Goal: Use online tool/utility: Utilize a website feature to perform a specific function

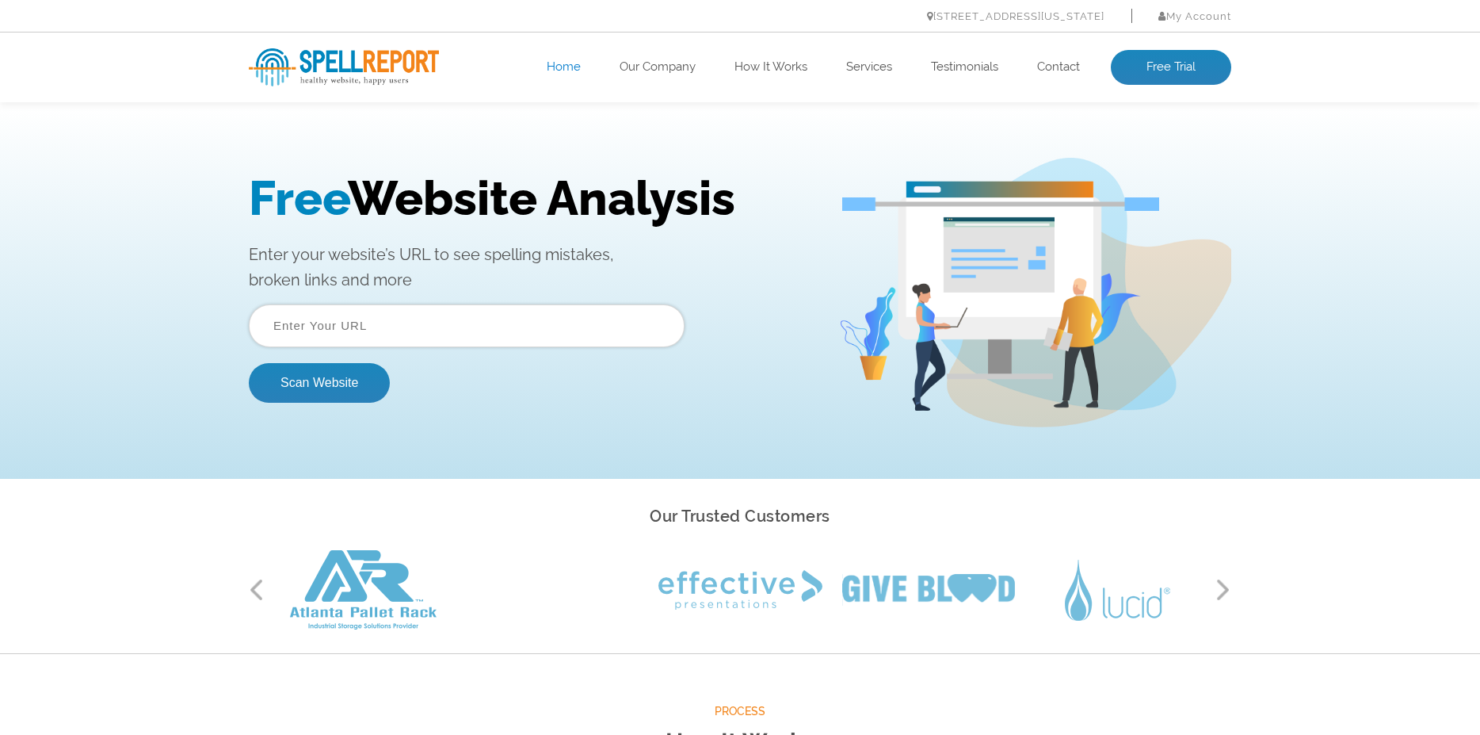
paste input "[URL][DOMAIN_NAME]"
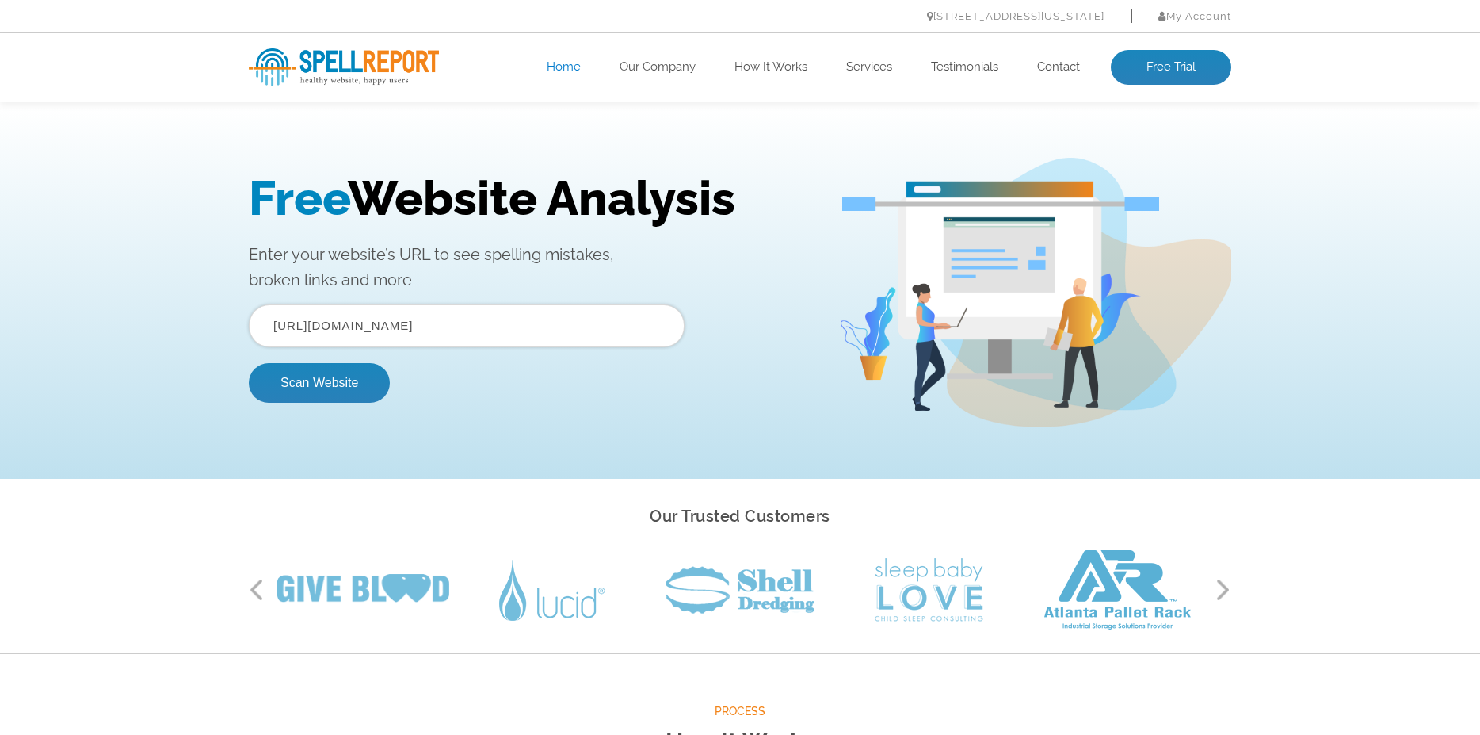
type input "[URL][DOMAIN_NAME]"
click at [927, 26] on li "[STREET_ADDRESS][US_STATE]" at bounding box center [1015, 16] width 177 height 22
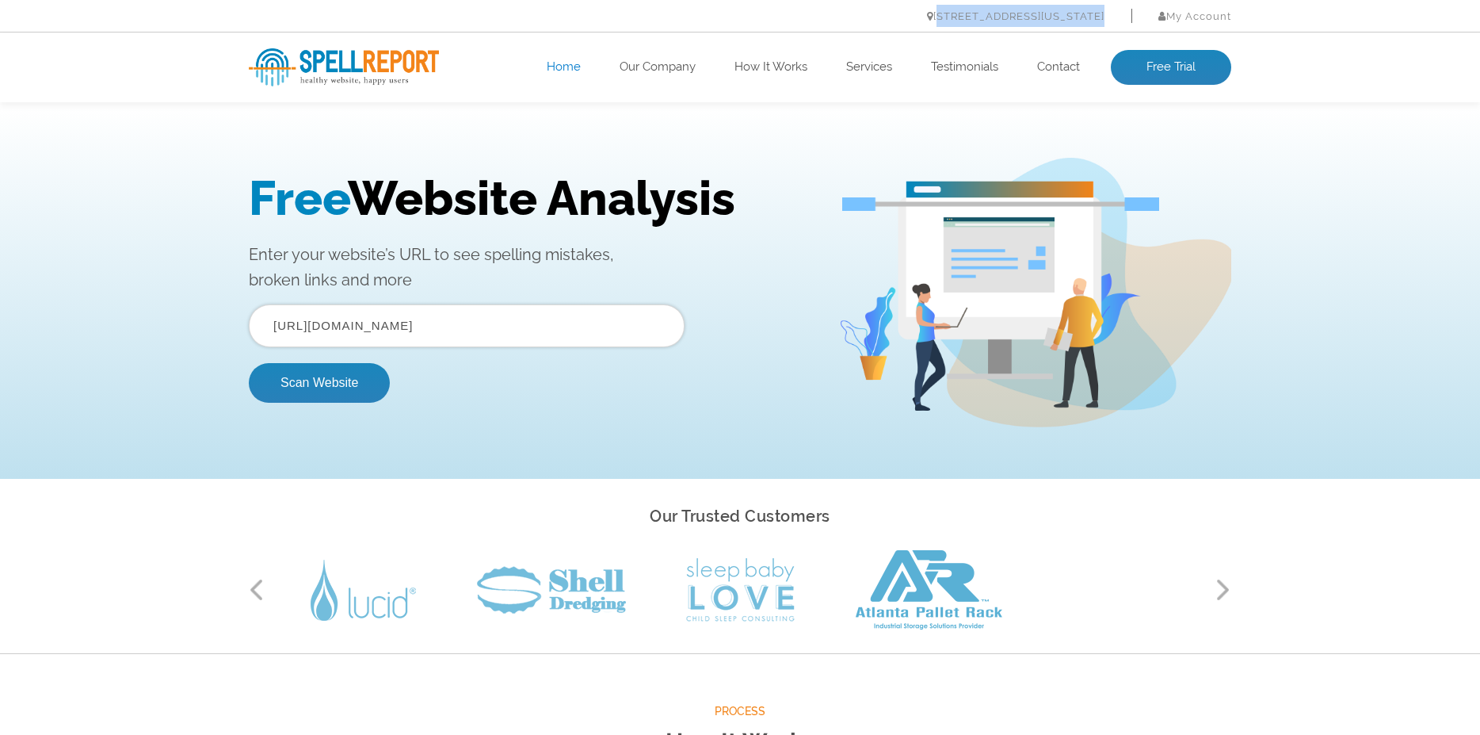
drag, startPoint x: 855, startPoint y: 23, endPoint x: 1123, endPoint y: 26, distance: 267.8
click at [1123, 26] on ul "[STREET_ADDRESS][US_STATE] My Account Log In" at bounding box center [740, 16] width 983 height 22
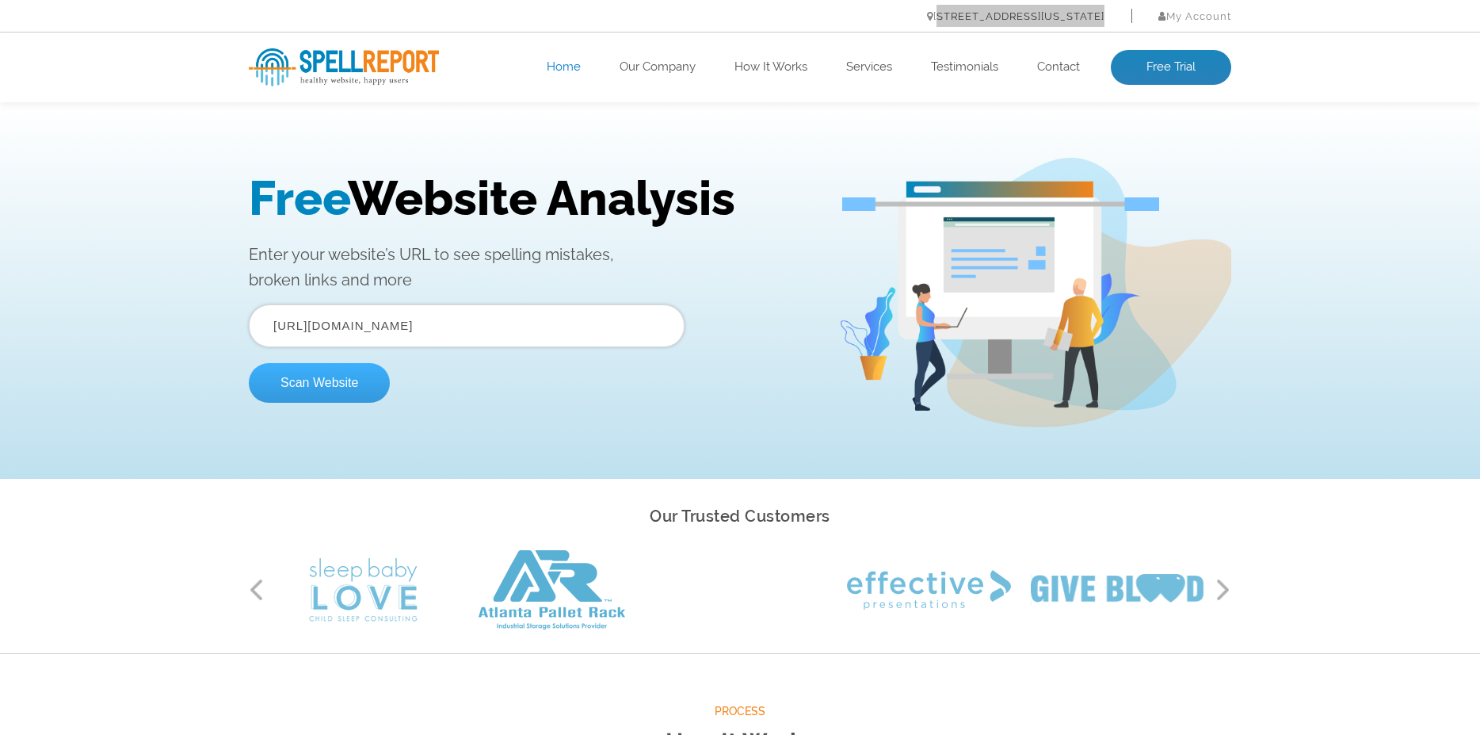
click at [353, 387] on button "Scan Website" at bounding box center [319, 383] width 141 height 40
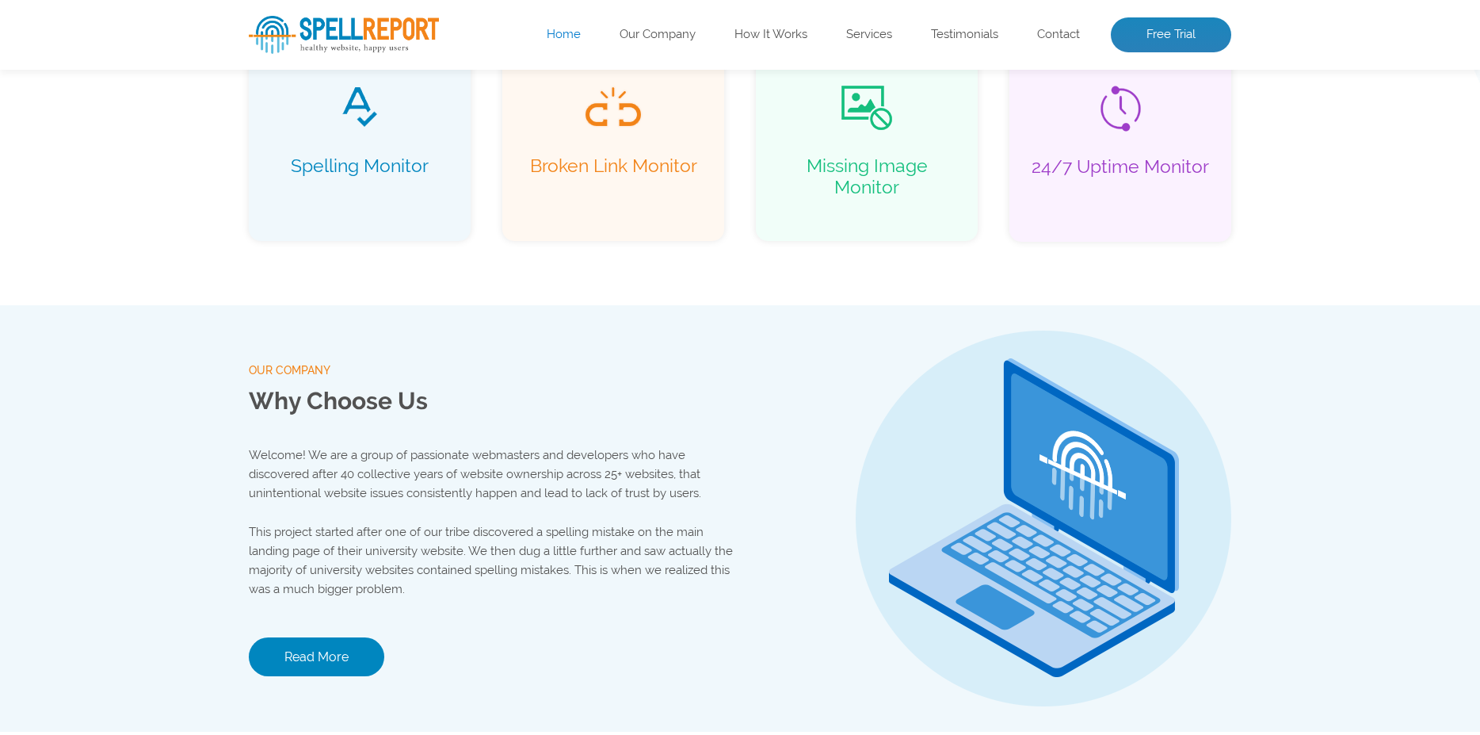
scroll to position [1426, 0]
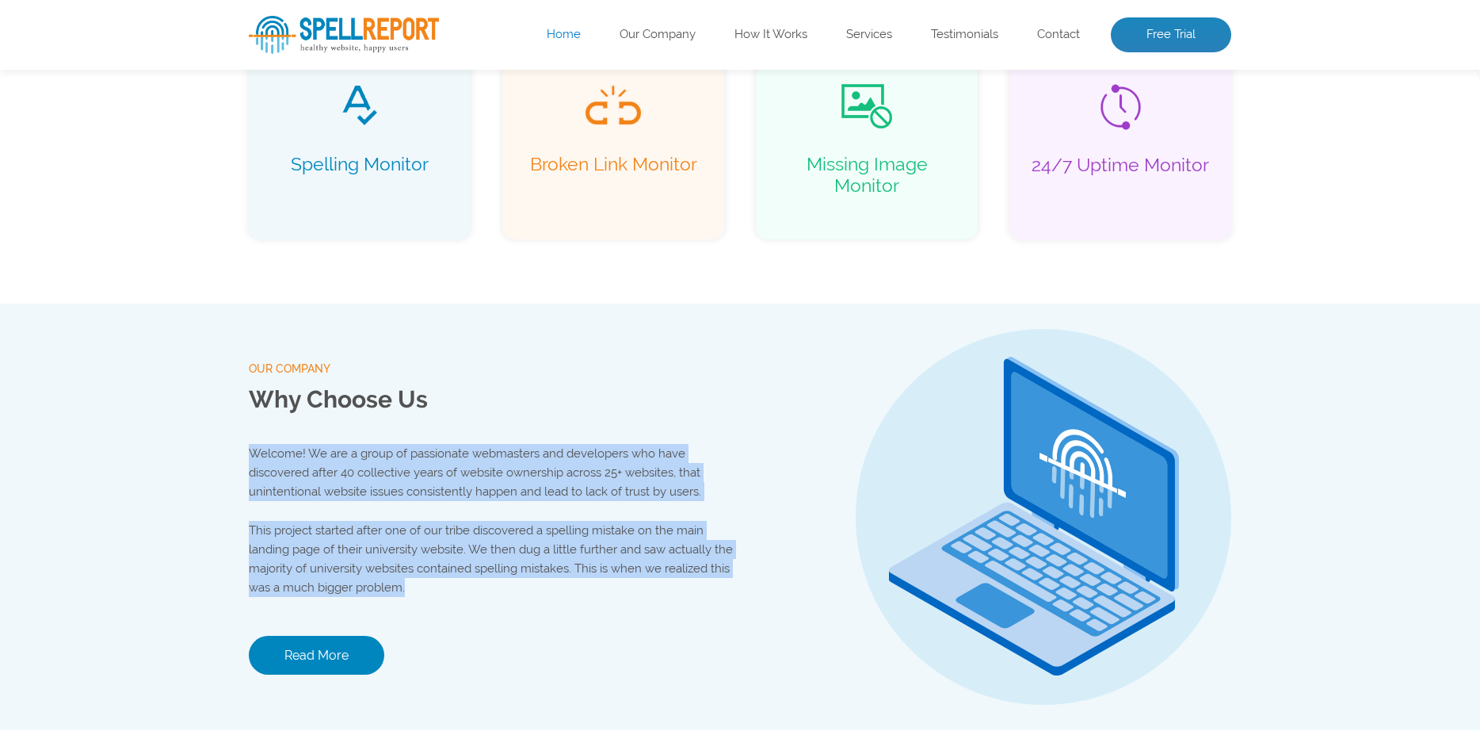
drag, startPoint x: 246, startPoint y: 454, endPoint x: 364, endPoint y: 575, distance: 168.7
click at [360, 582] on div "our company Why Choose Us Welcome! We are a group of passionate webmasters and …" at bounding box center [740, 516] width 1006 height 426
copy div "Welcome! We are a group of passionate webmasters and developers who have discov…"
click at [310, 655] on link "Read More" at bounding box center [316, 654] width 135 height 39
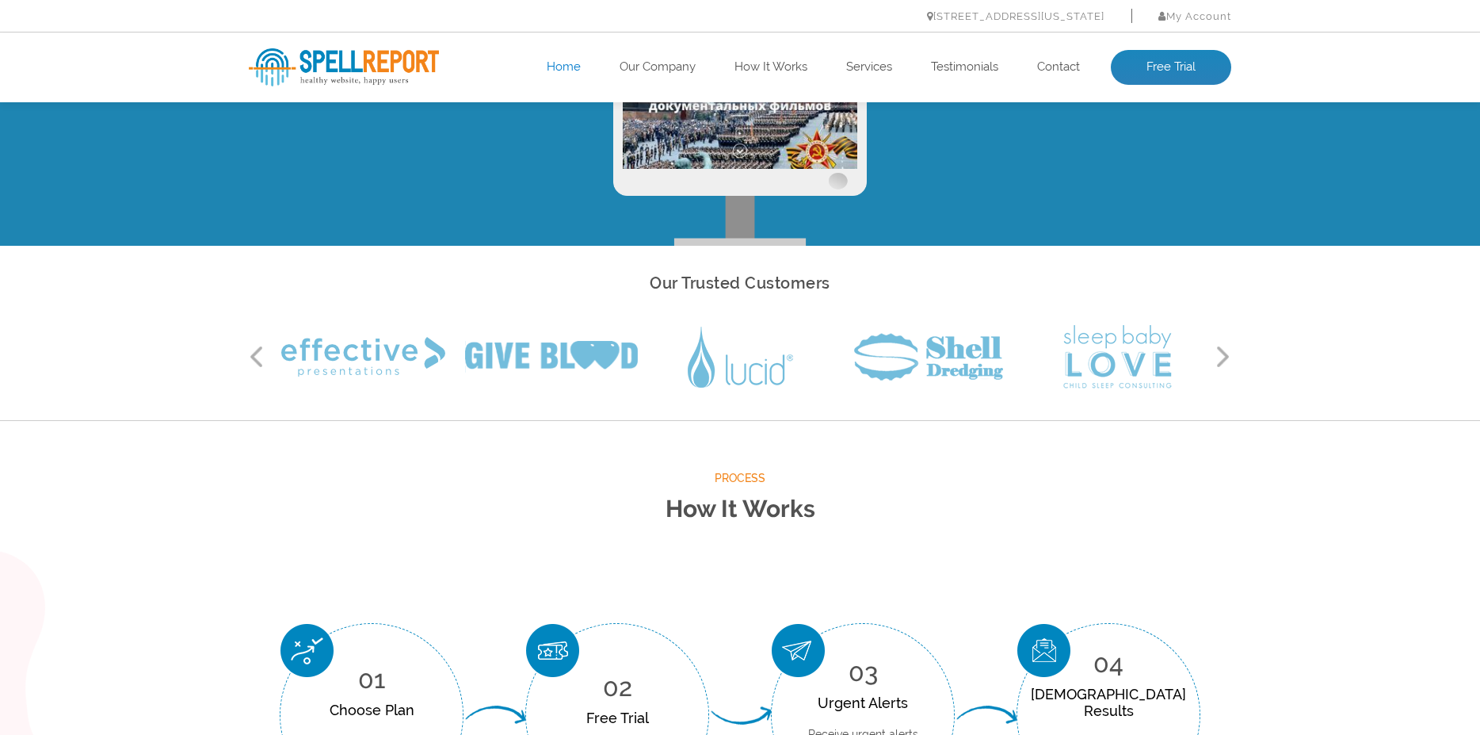
scroll to position [0, 0]
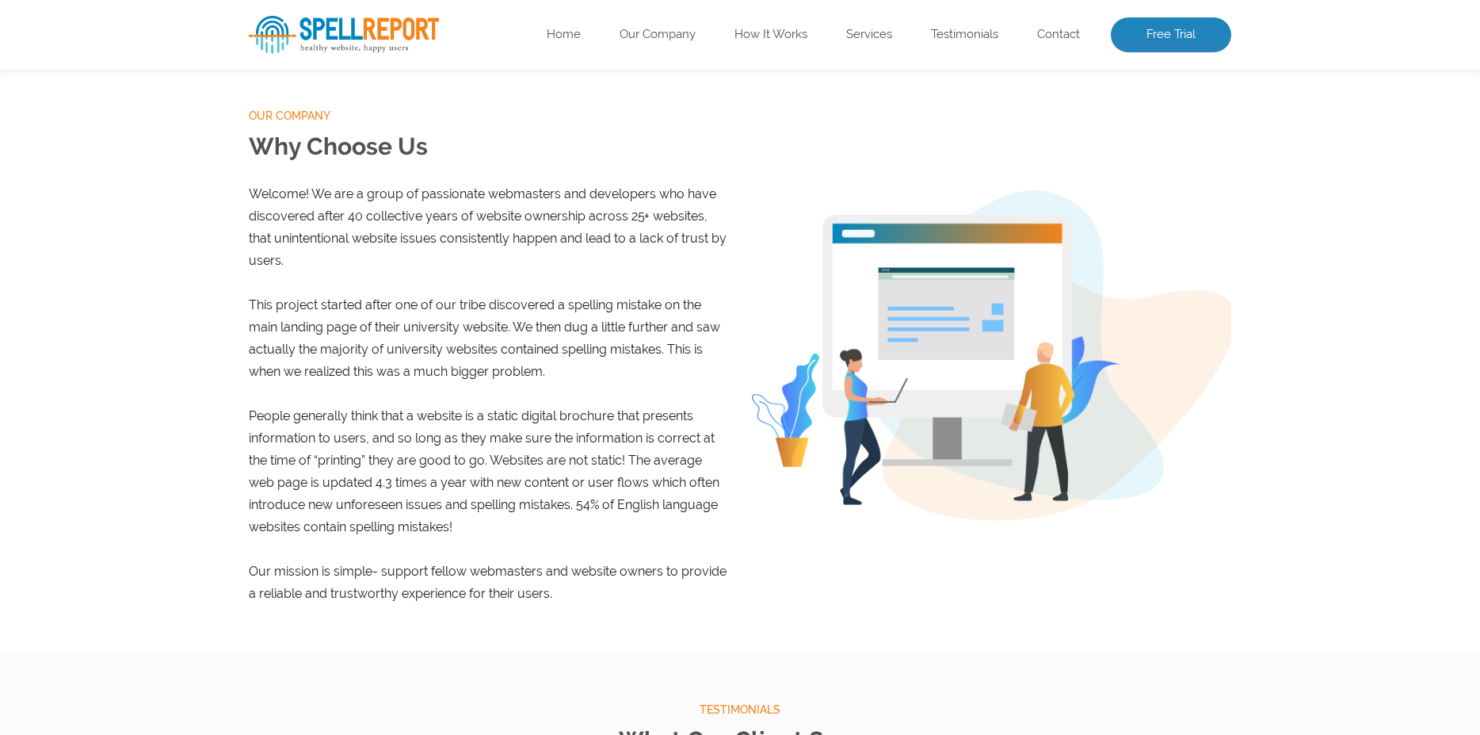
scroll to position [238, 0]
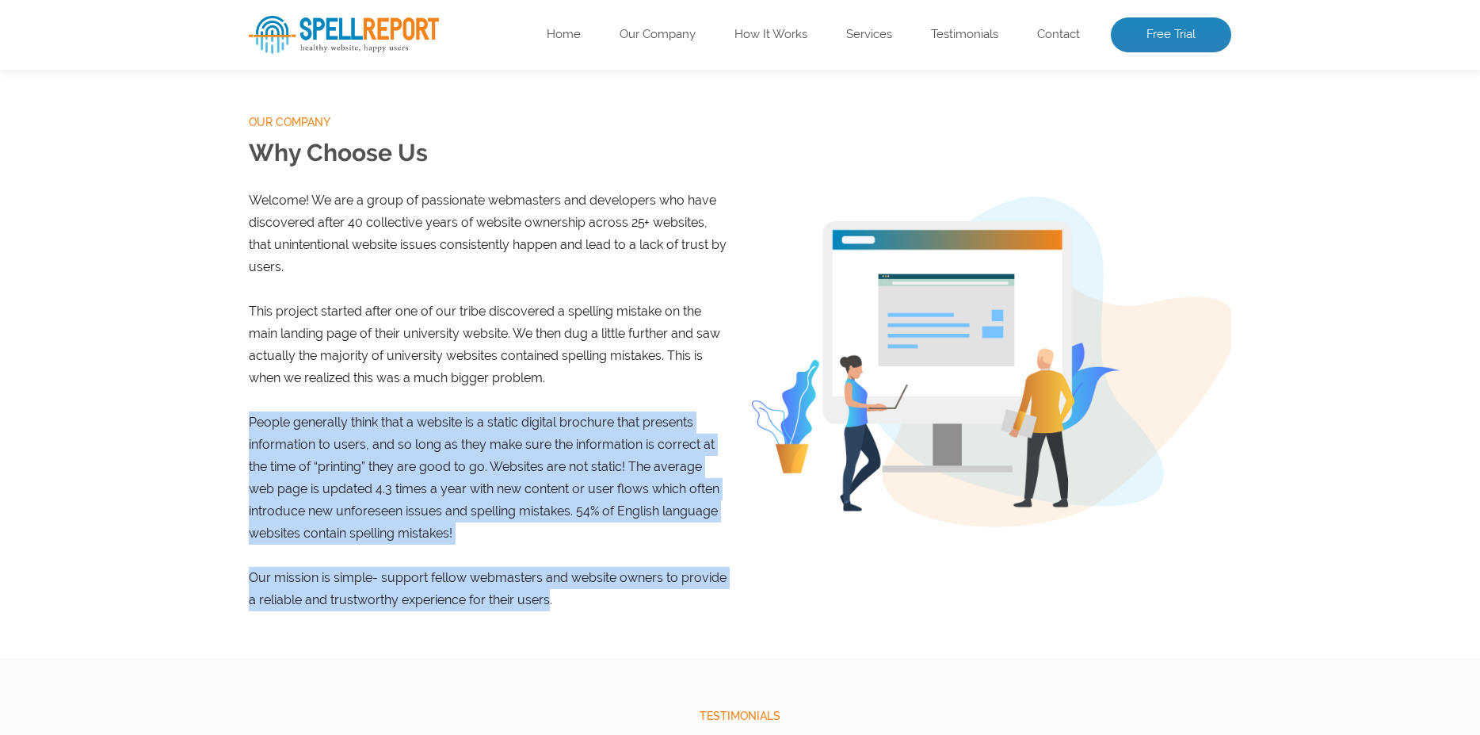
drag, startPoint x: 251, startPoint y: 401, endPoint x: 525, endPoint y: 590, distance: 332.6
click at [525, 590] on div "our company Why Choose Us Welcome! We are a group of passionate webmasters and …" at bounding box center [740, 349] width 1480 height 617
copy div "People generally think that a website is a static digital brochure that present…"
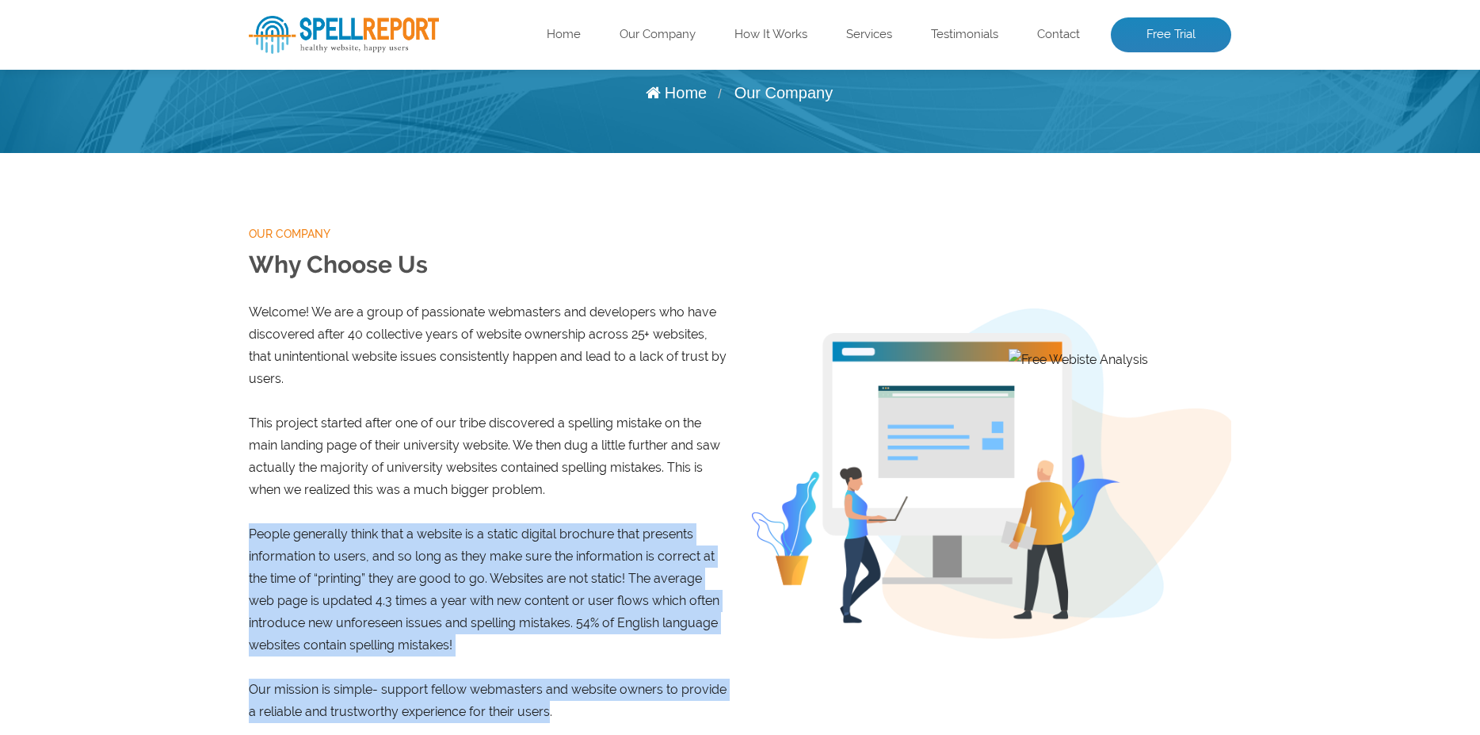
scroll to position [0, 0]
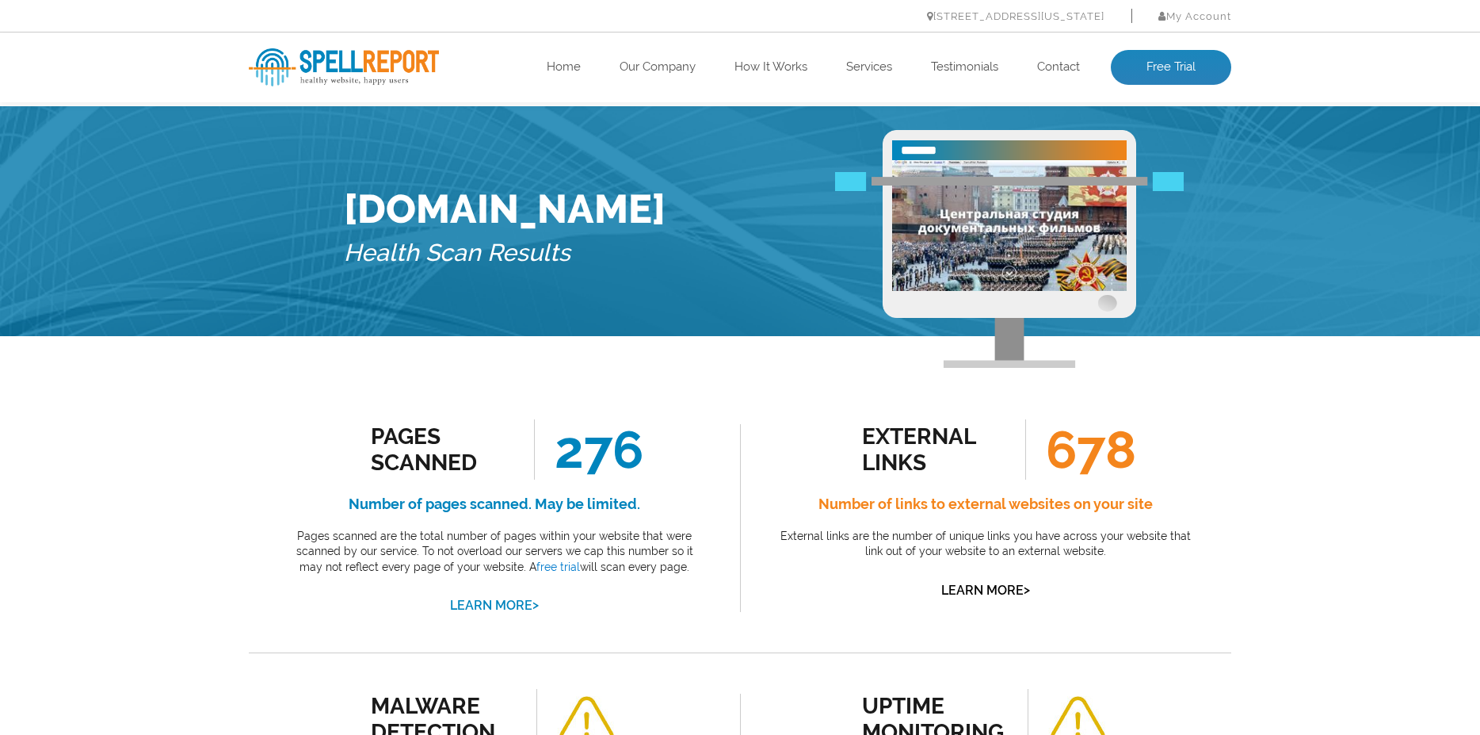
click at [467, 601] on link "Learn More >" at bounding box center [494, 604] width 89 height 15
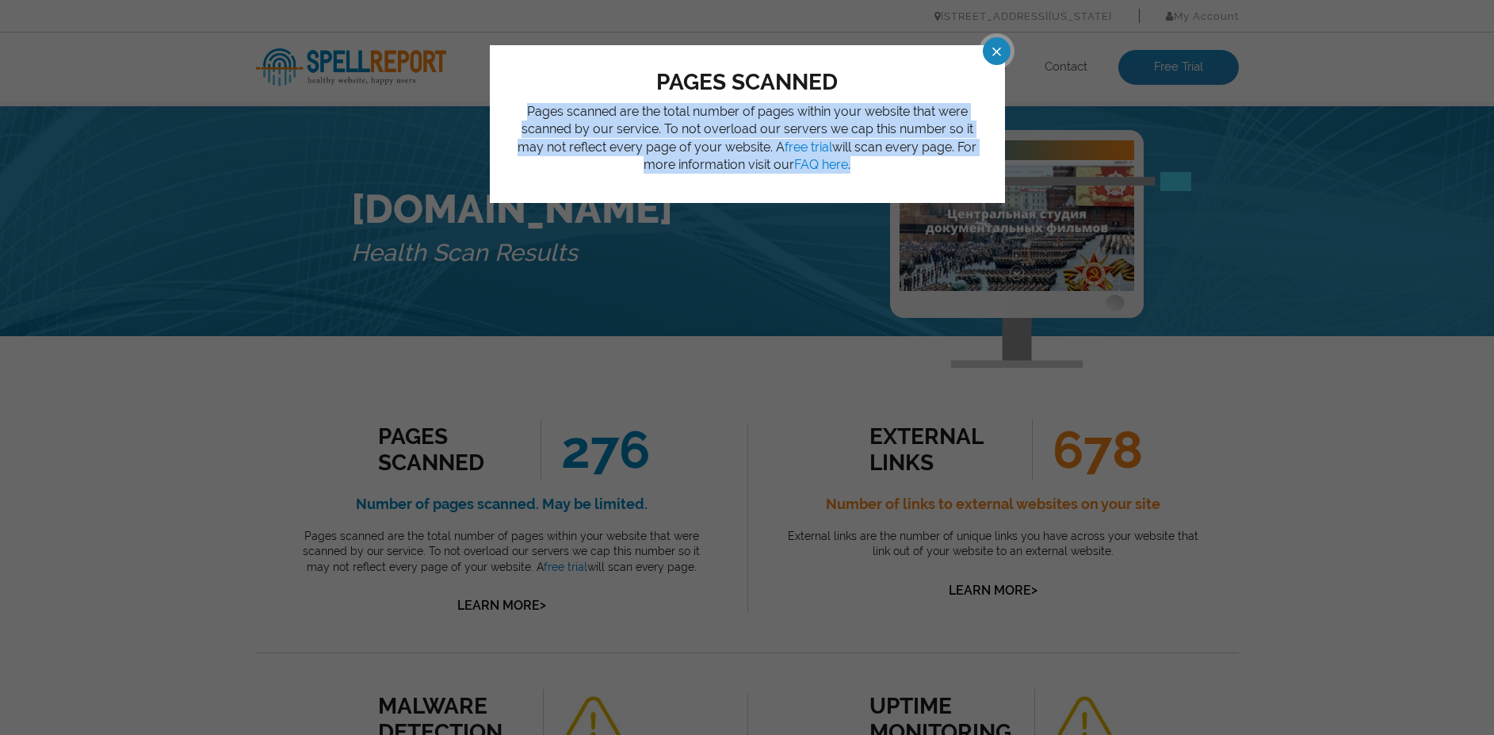
drag, startPoint x: 535, startPoint y: 109, endPoint x: 840, endPoint y: 161, distance: 309.5
click at [840, 161] on p "Pages scanned are the total number of pages within your website that were scann…" at bounding box center [747, 138] width 468 height 71
copy p "Pages scanned are the total number of pages within your website that were scann…"
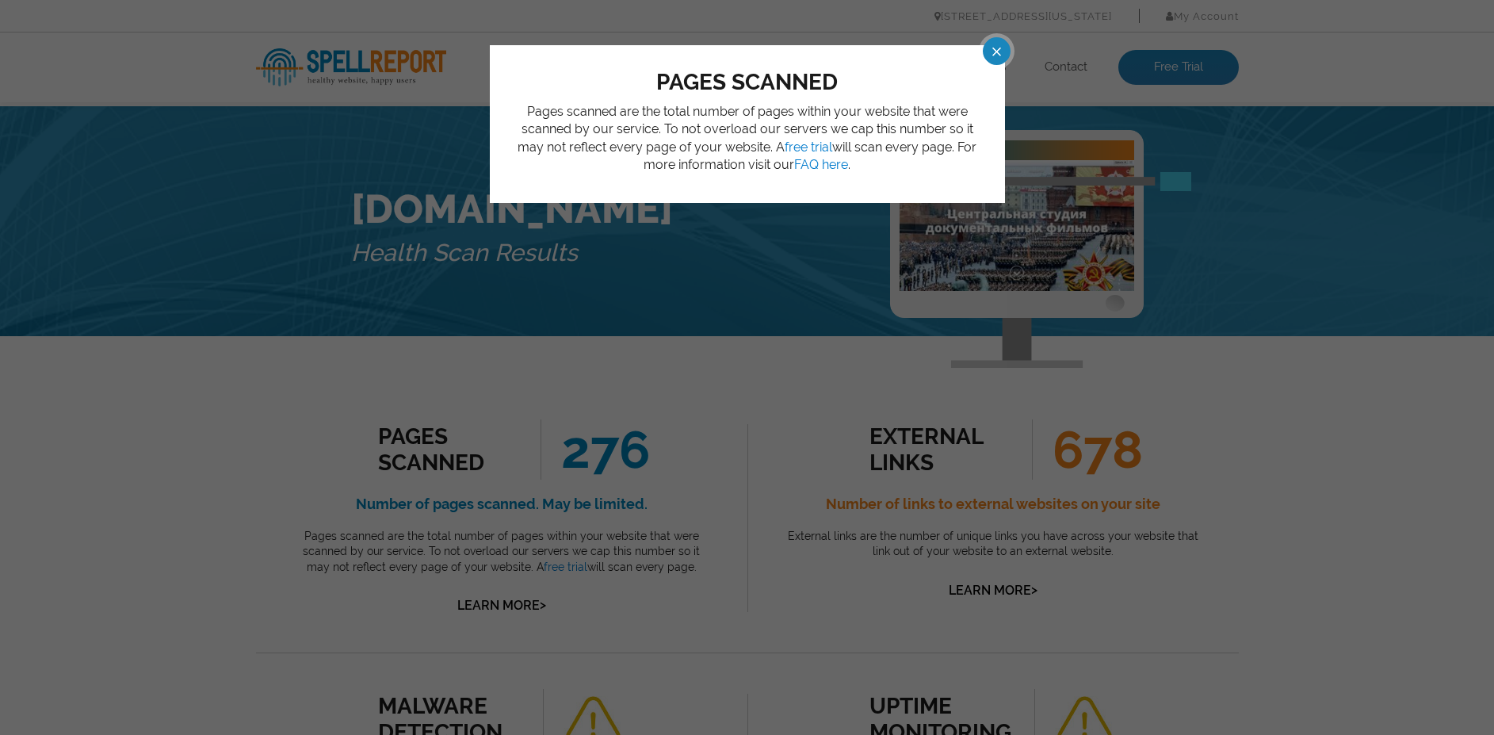
click at [994, 55] on span at bounding box center [983, 51] width 28 height 28
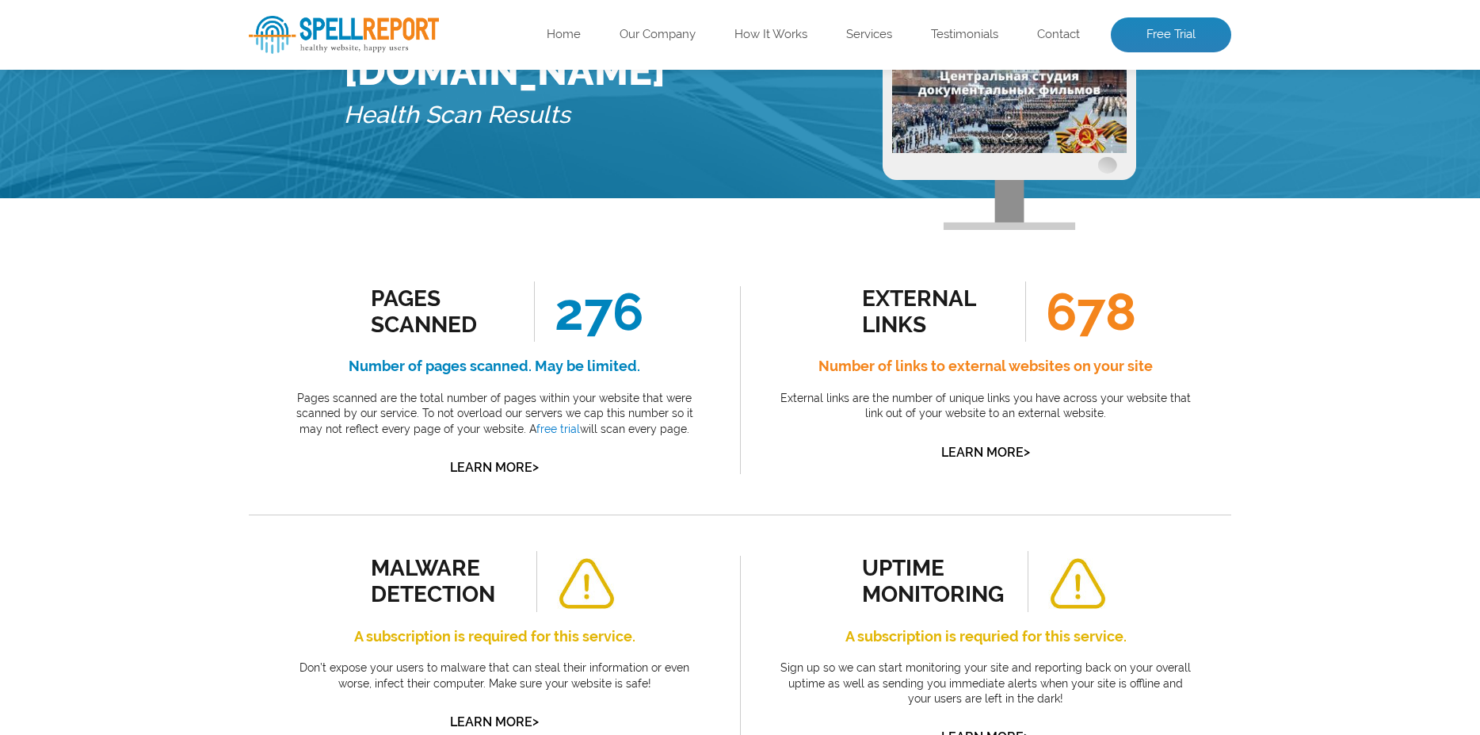
scroll to position [158, 0]
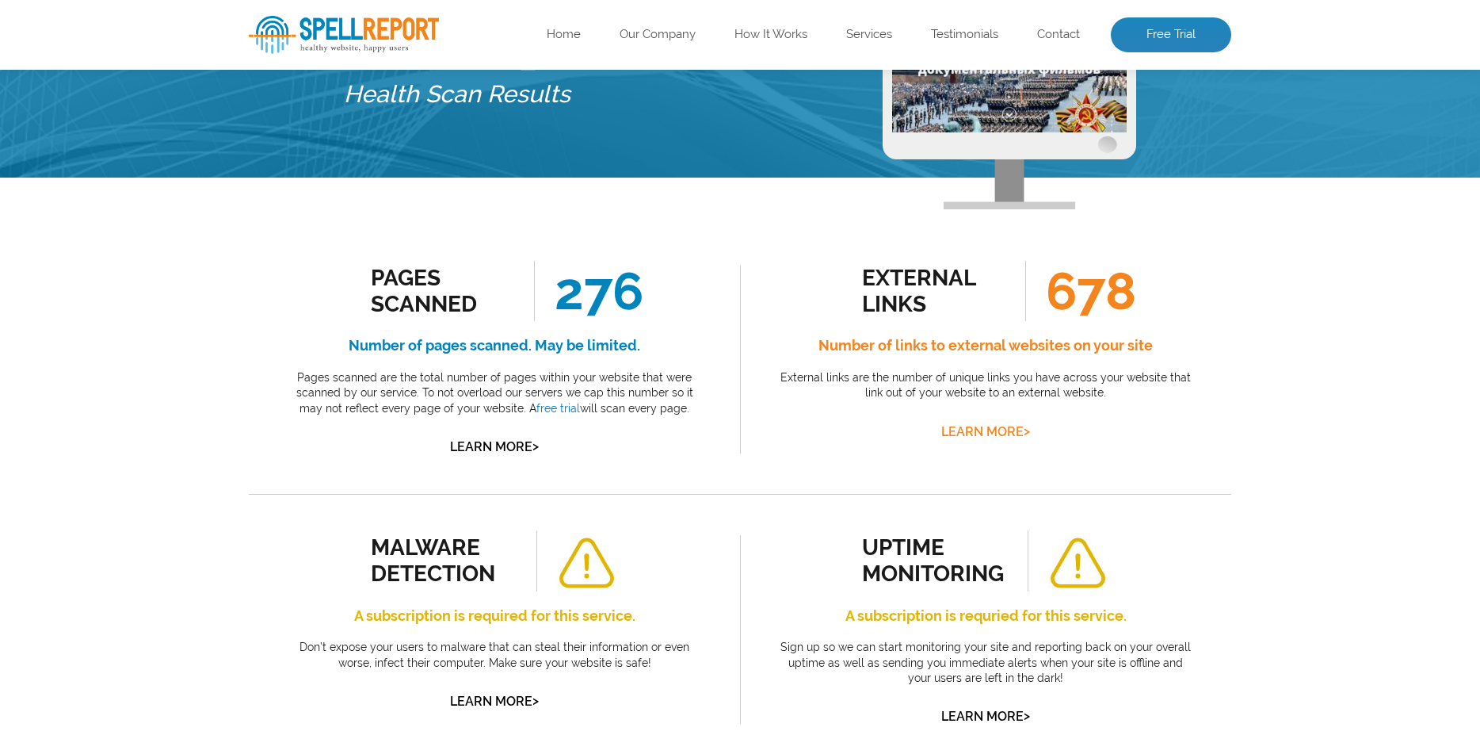
click at [1008, 435] on link "Learn More >" at bounding box center [985, 431] width 89 height 15
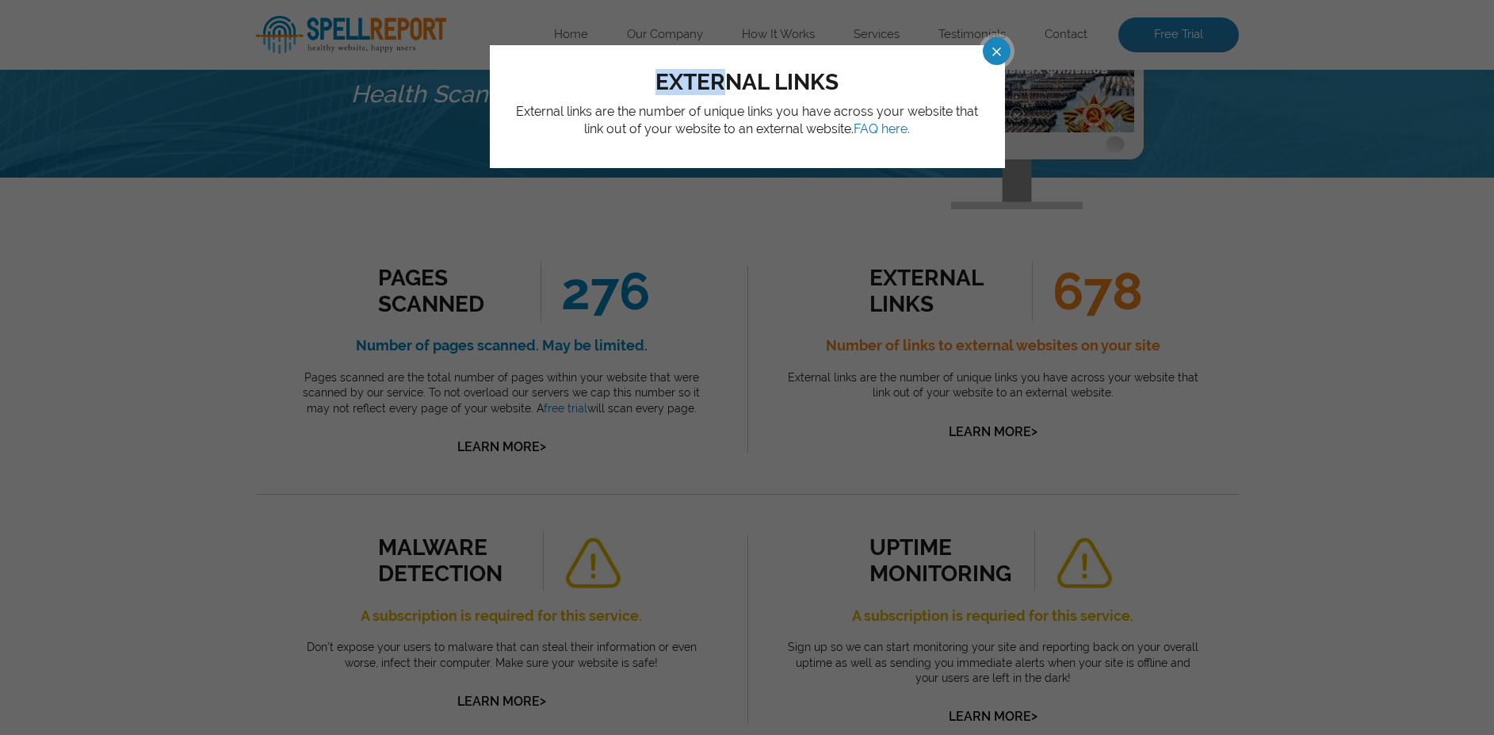
drag, startPoint x: 647, startPoint y: 78, endPoint x: 730, endPoint y: 76, distance: 83.2
click at [730, 76] on div "external links" at bounding box center [747, 82] width 468 height 26
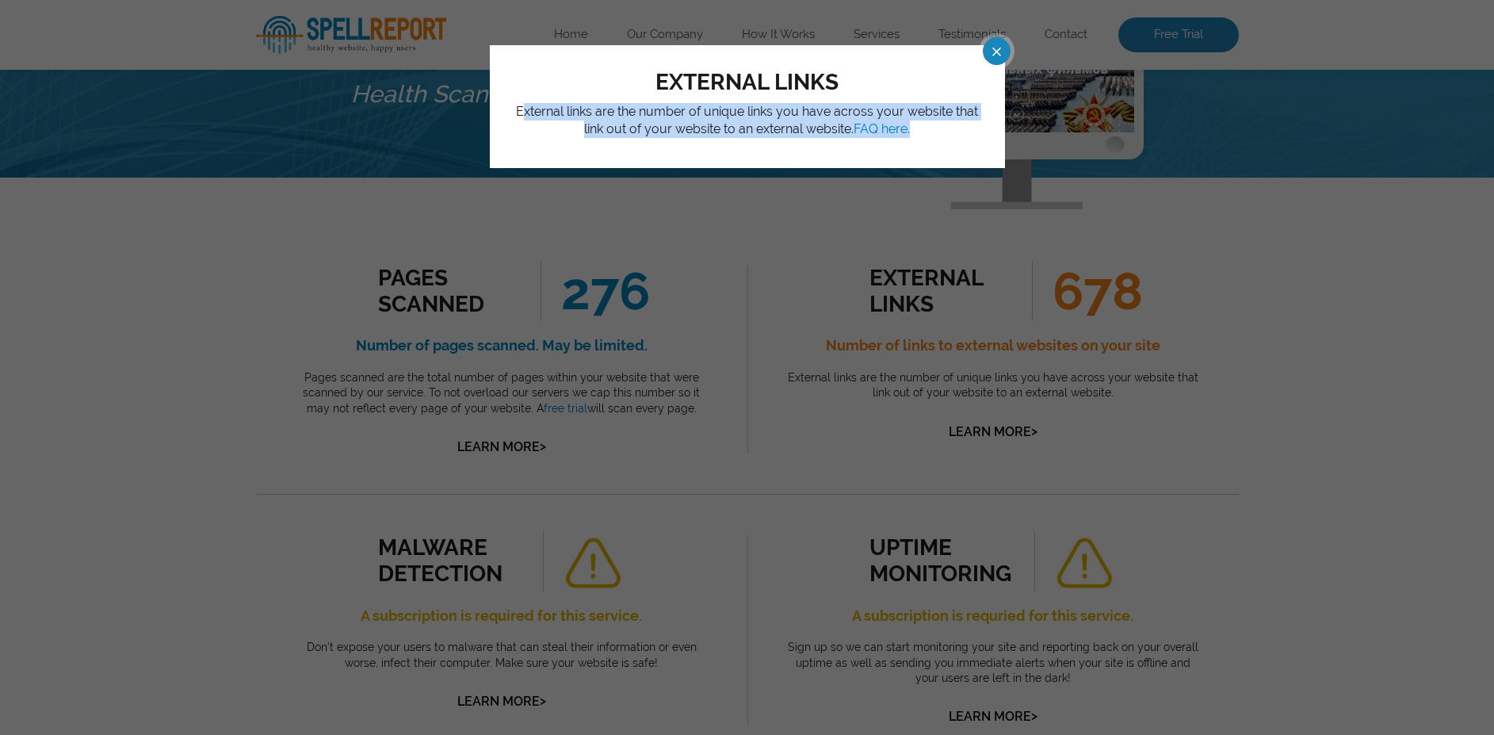
drag, startPoint x: 522, startPoint y: 116, endPoint x: 912, endPoint y: 128, distance: 390.1
click at [912, 128] on p "External links are the number of unique links you have across your website that…" at bounding box center [747, 121] width 468 height 36
copy p "xternal links are the number of unique links you have across your website that …"
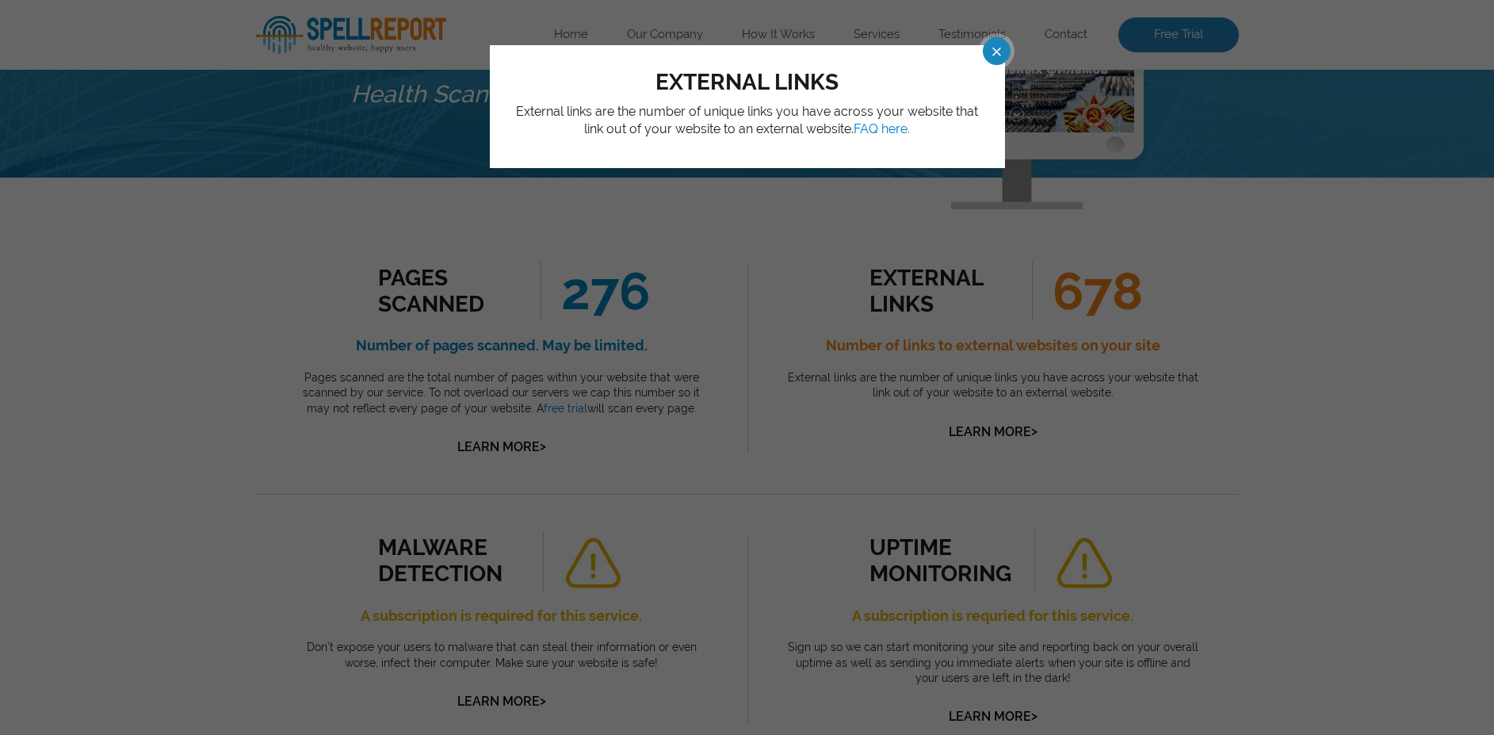
click at [992, 54] on span at bounding box center [983, 51] width 28 height 28
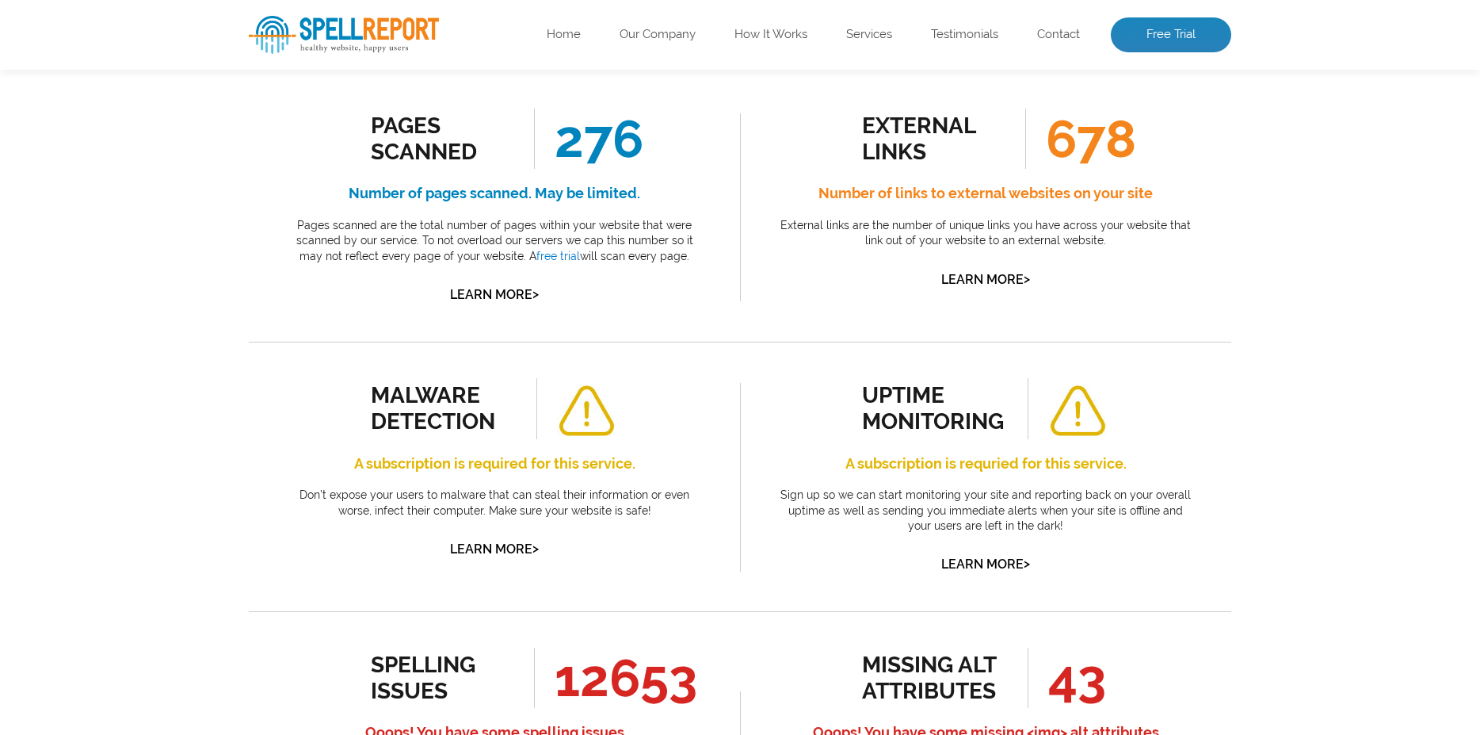
scroll to position [317, 0]
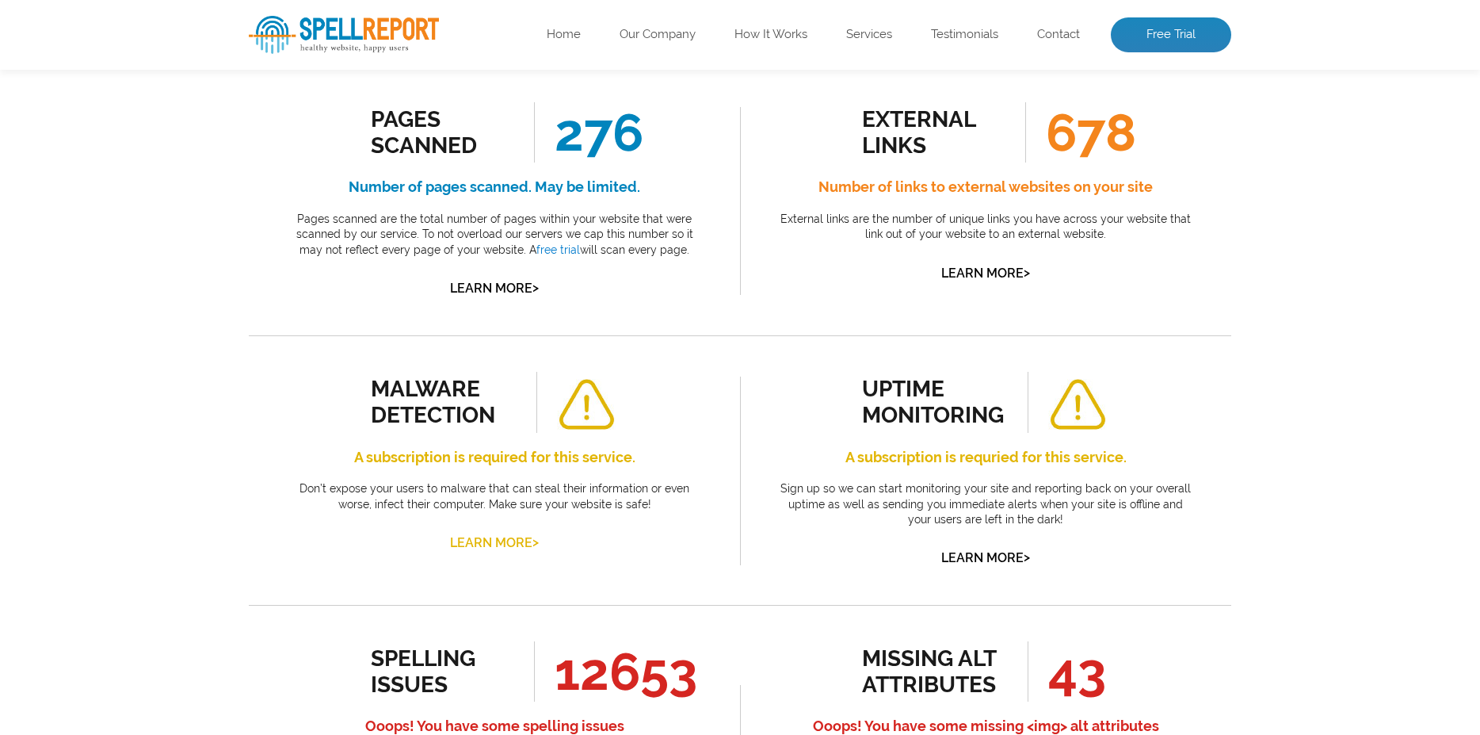
click at [475, 548] on link "Learn More >" at bounding box center [494, 542] width 89 height 15
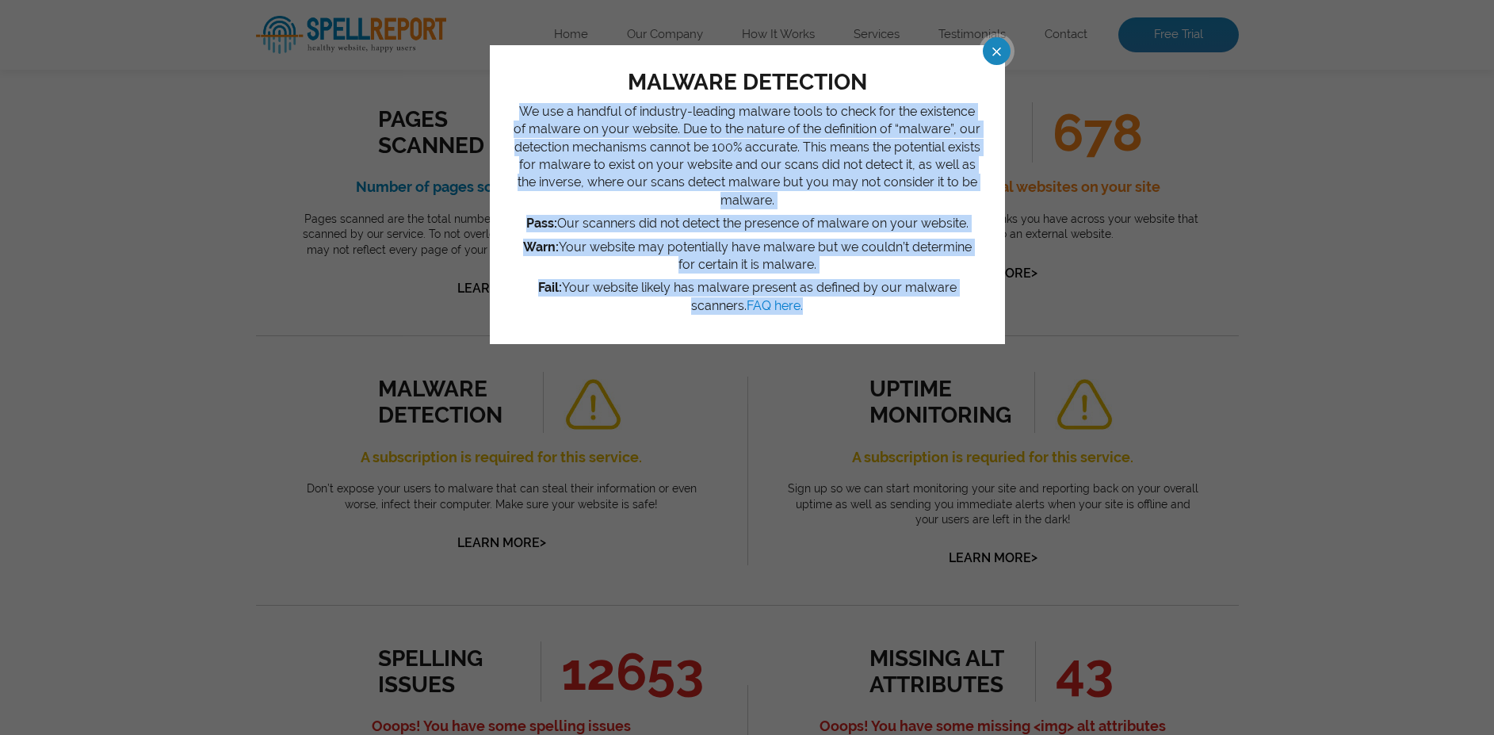
drag, startPoint x: 519, startPoint y: 109, endPoint x: 862, endPoint y: 298, distance: 391.9
click at [862, 298] on div "We use a handful of industry-leading malware tools to check for the existence o…" at bounding box center [747, 209] width 468 height 212
copy div "We use a handful of industry-leading malware tools to check for the existence o…"
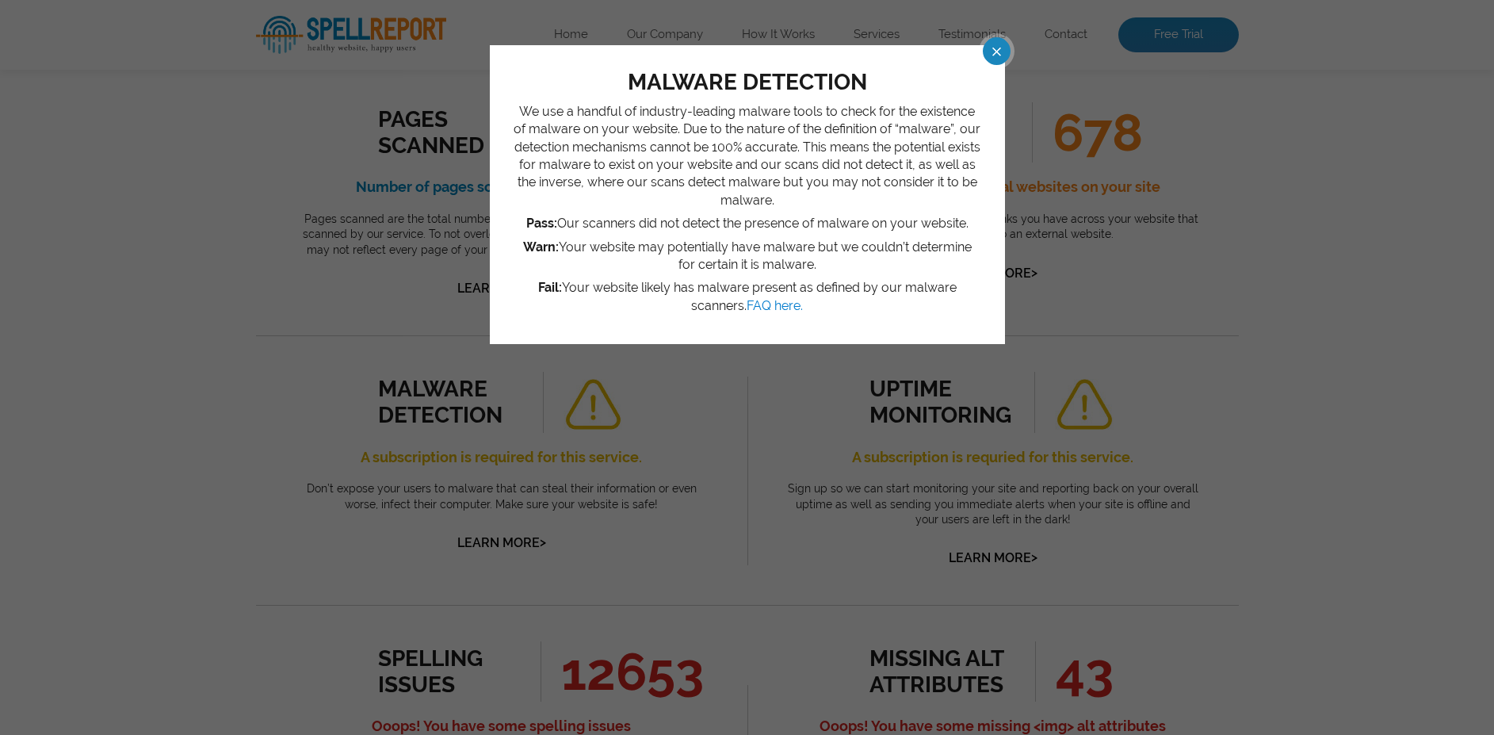
click at [997, 48] on span at bounding box center [983, 51] width 28 height 28
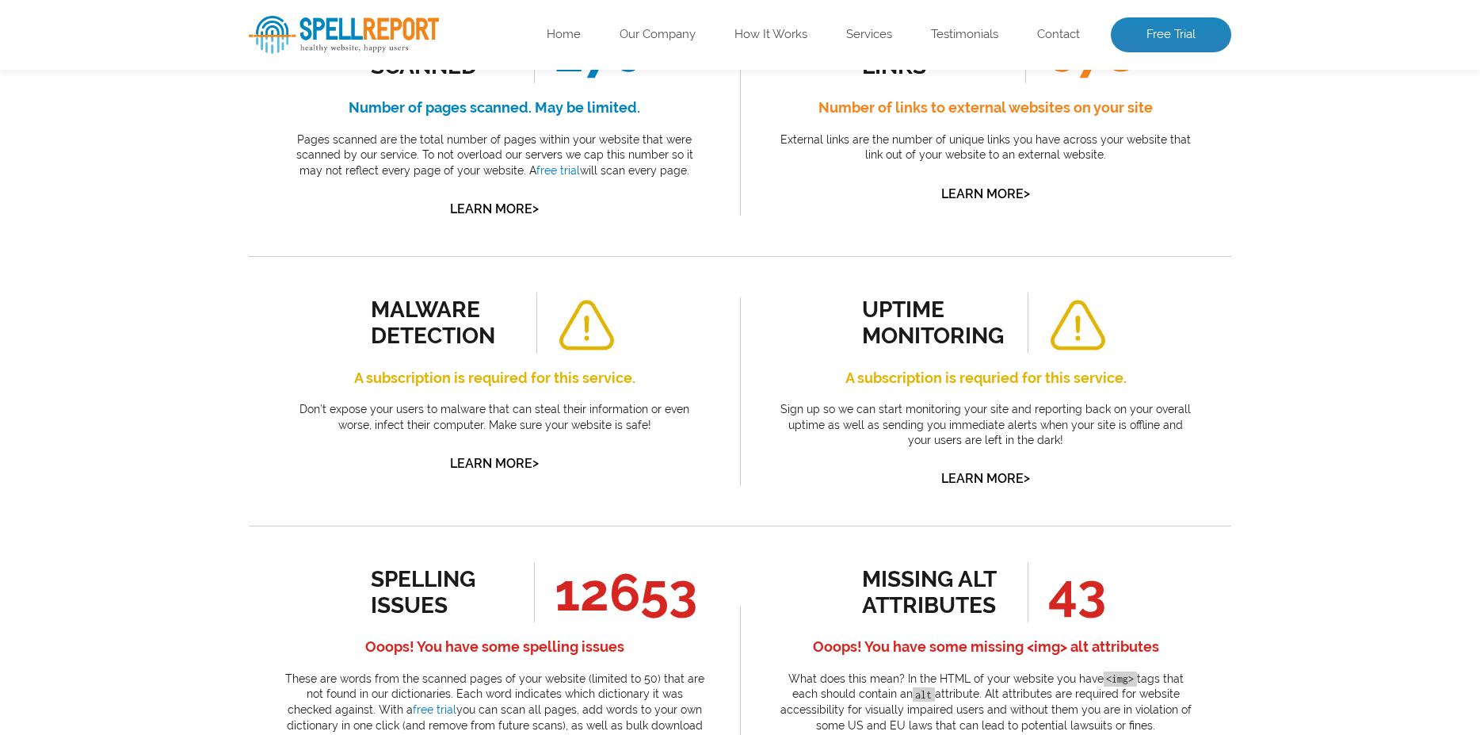
scroll to position [475, 0]
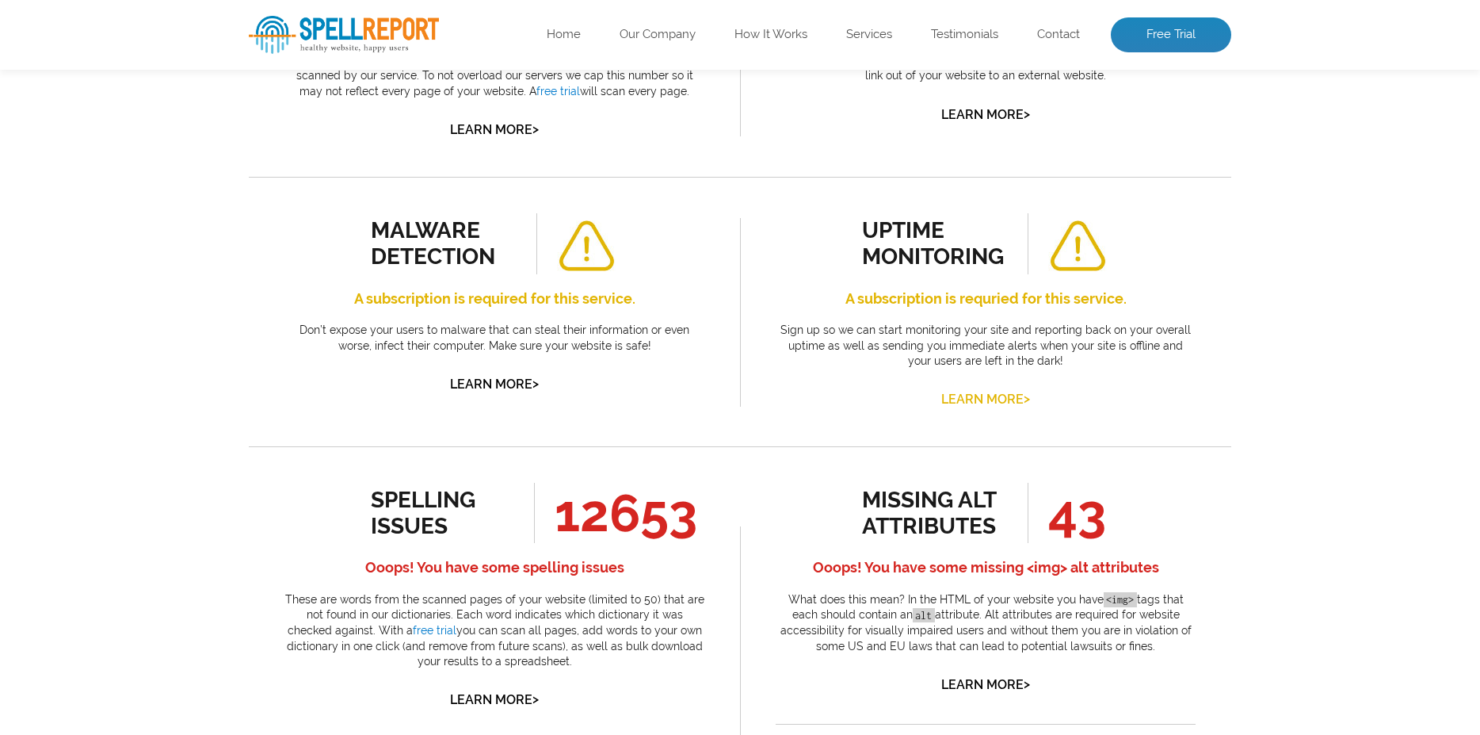
click at [954, 406] on link "Learn More >" at bounding box center [985, 398] width 89 height 15
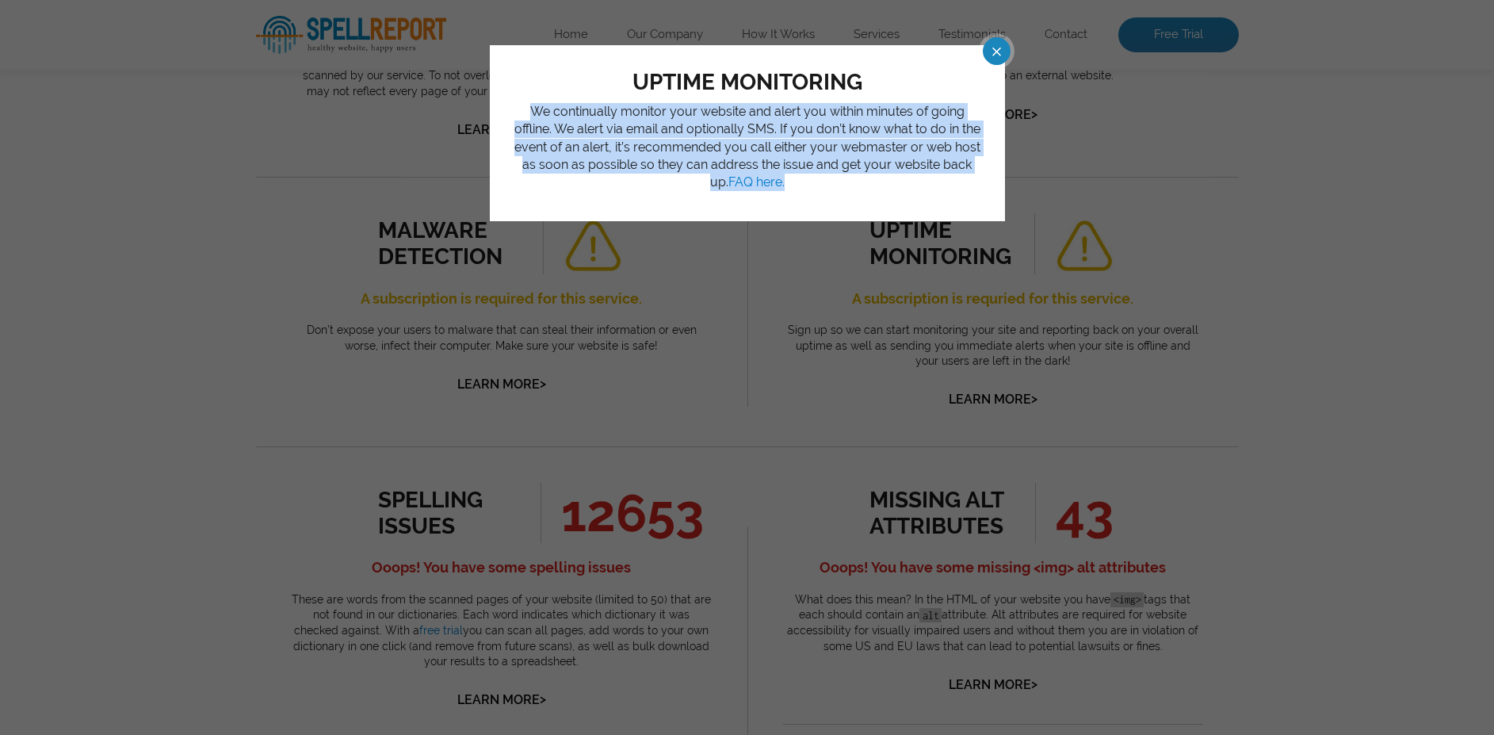
drag, startPoint x: 513, startPoint y: 104, endPoint x: 899, endPoint y: 137, distance: 388.1
click at [986, 170] on div "uptime monitoring We continually monitor your website and alert you within minu…" at bounding box center [747, 133] width 515 height 176
copy p "We continually monitor your website and alert you within minutes of going offli…"
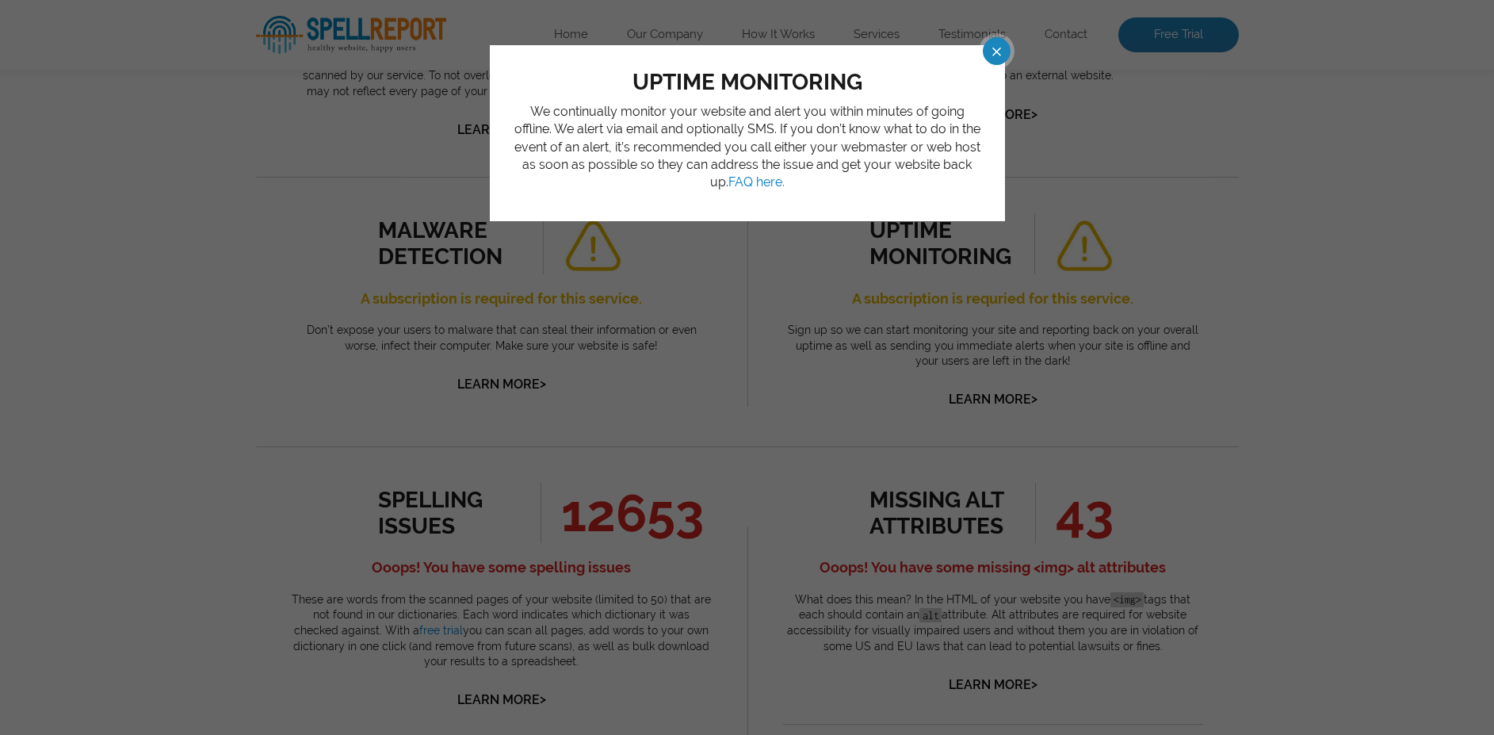
click at [989, 49] on span at bounding box center [983, 51] width 28 height 28
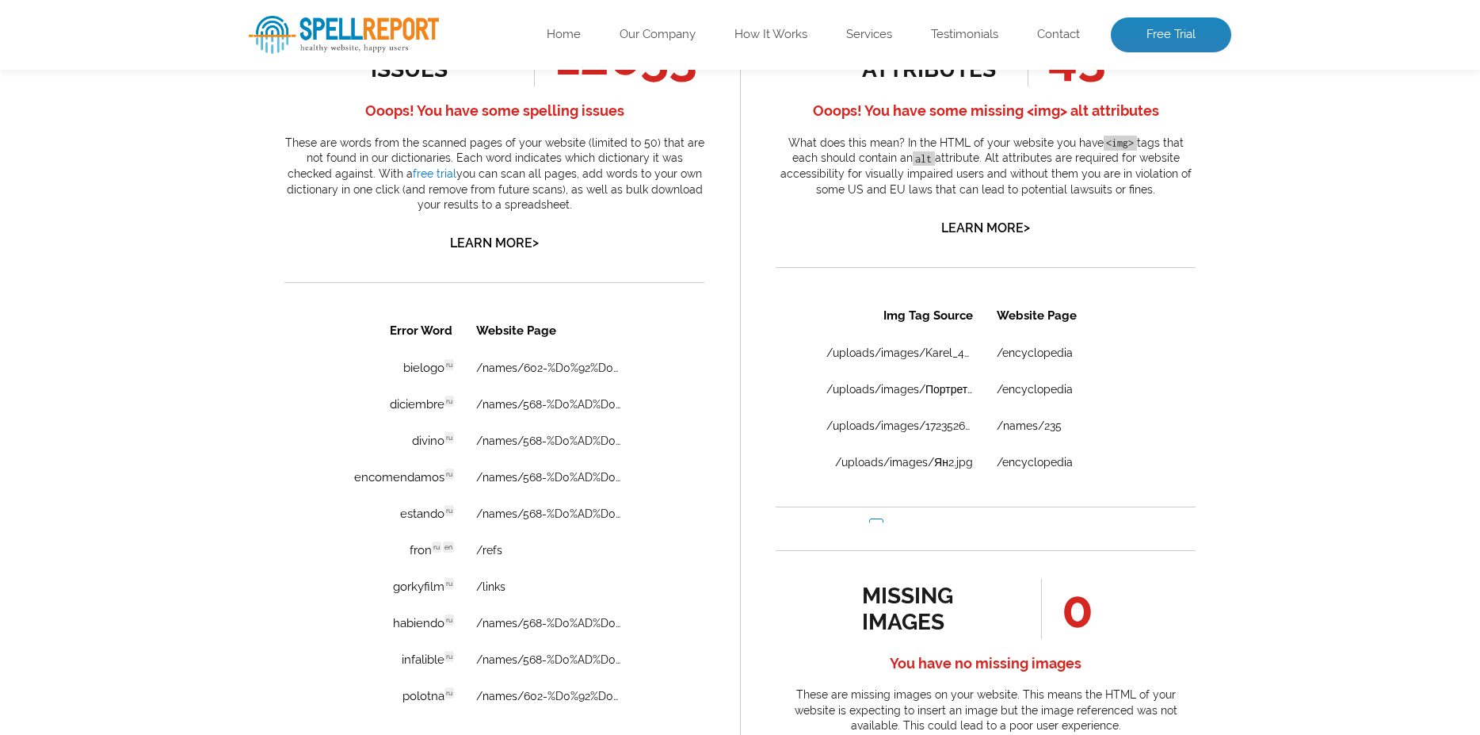
scroll to position [1030, 0]
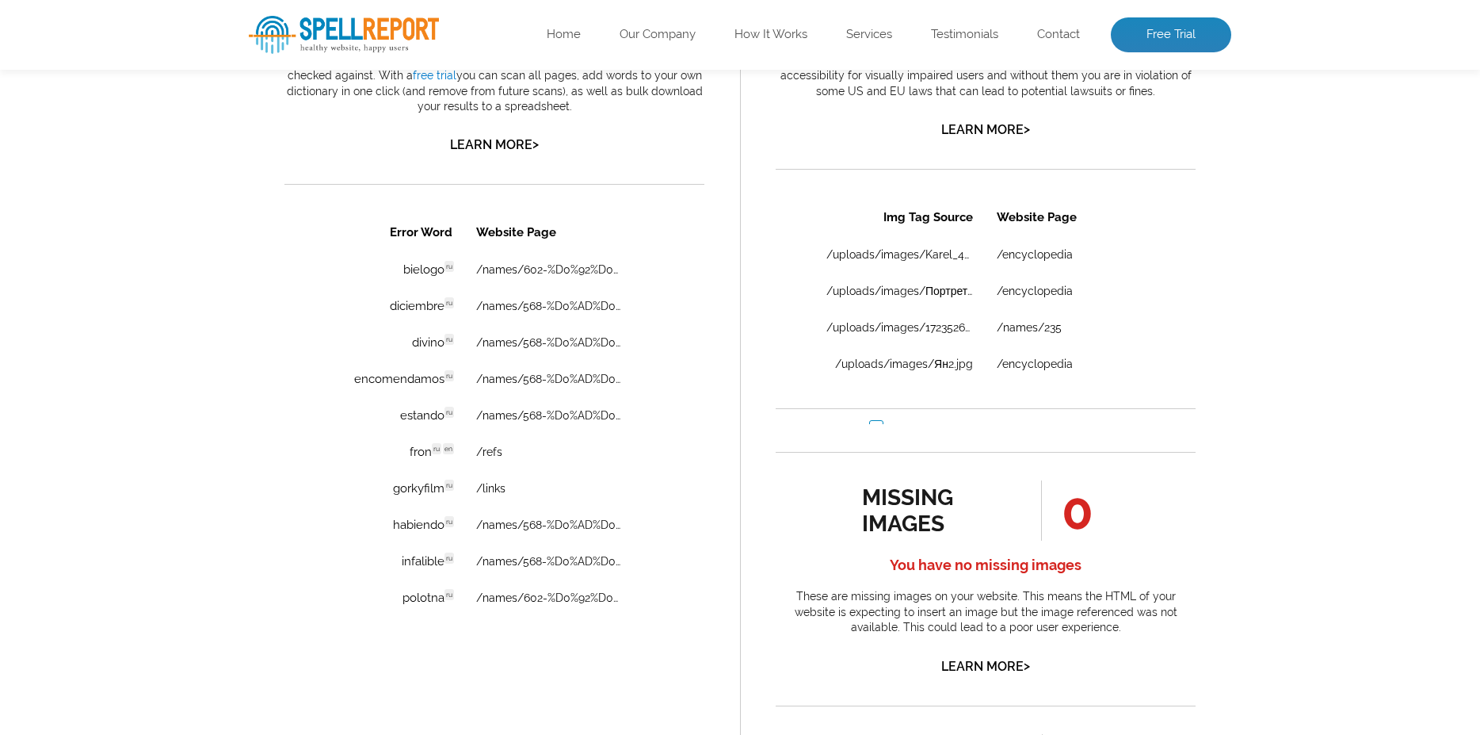
drag, startPoint x: 1177, startPoint y: 329, endPoint x: 1177, endPoint y: 353, distance: 23.8
click at [1177, 353] on div "Img Tag Source Website Page /uploads/images/Karel_44.jpg /encyclopedia /uploads…" at bounding box center [986, 323] width 420 height 252
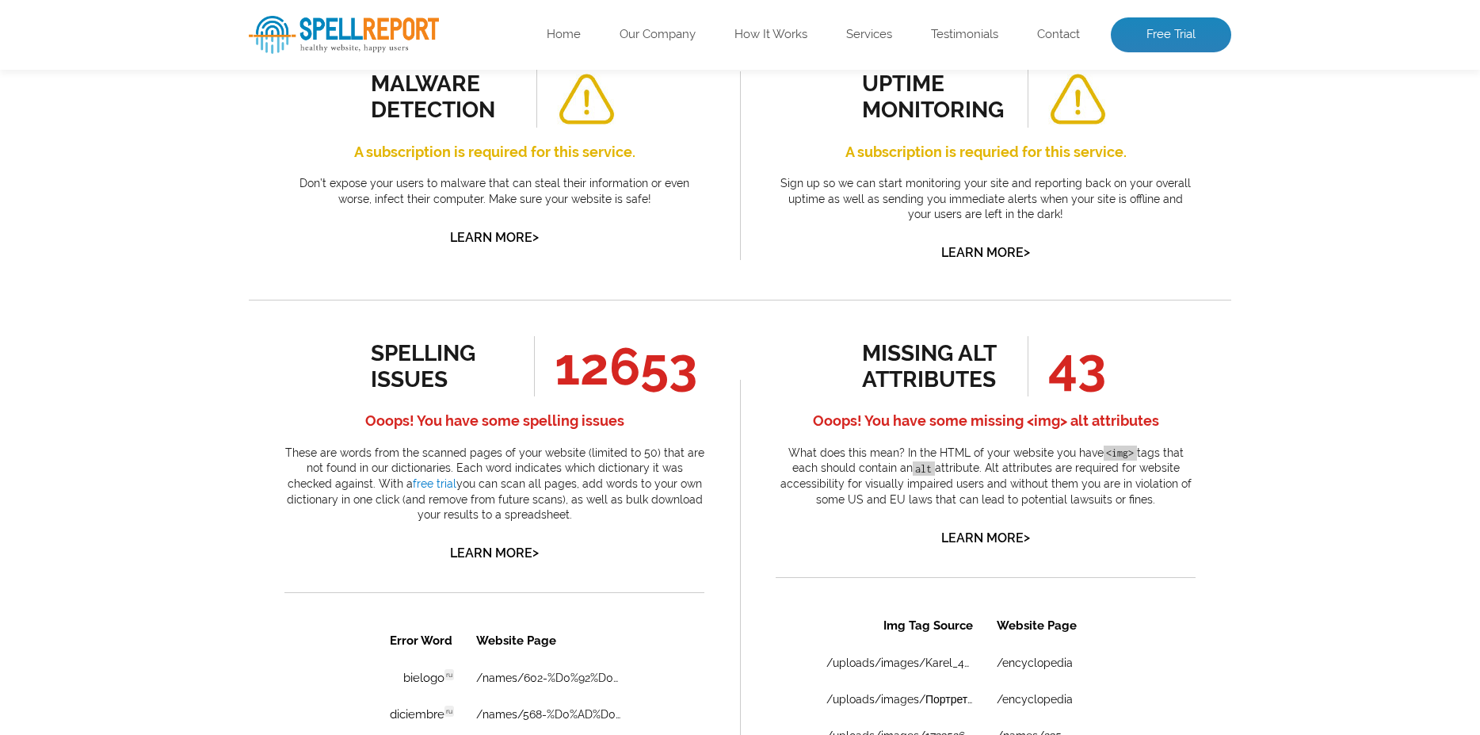
scroll to position [713, 0]
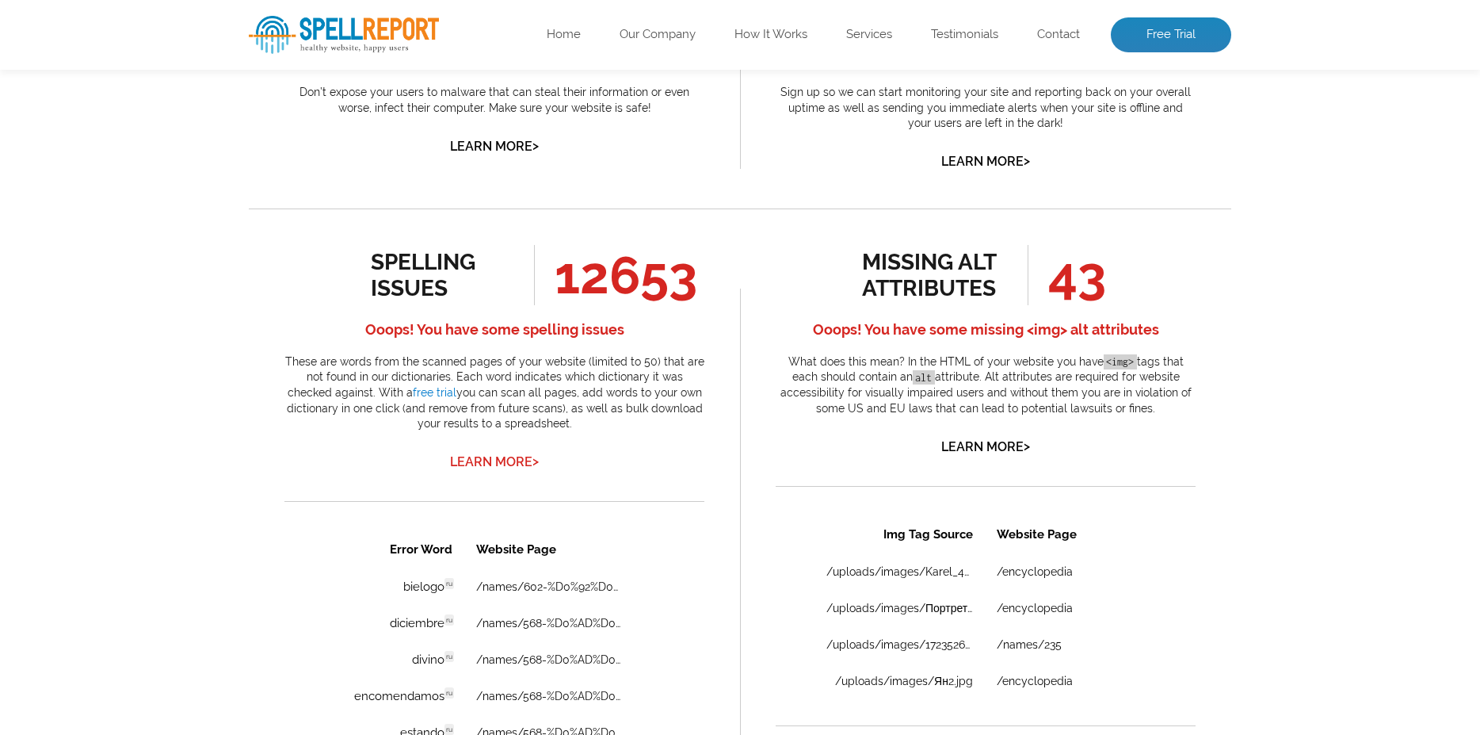
click at [513, 469] on link "Learn More >" at bounding box center [494, 461] width 89 height 15
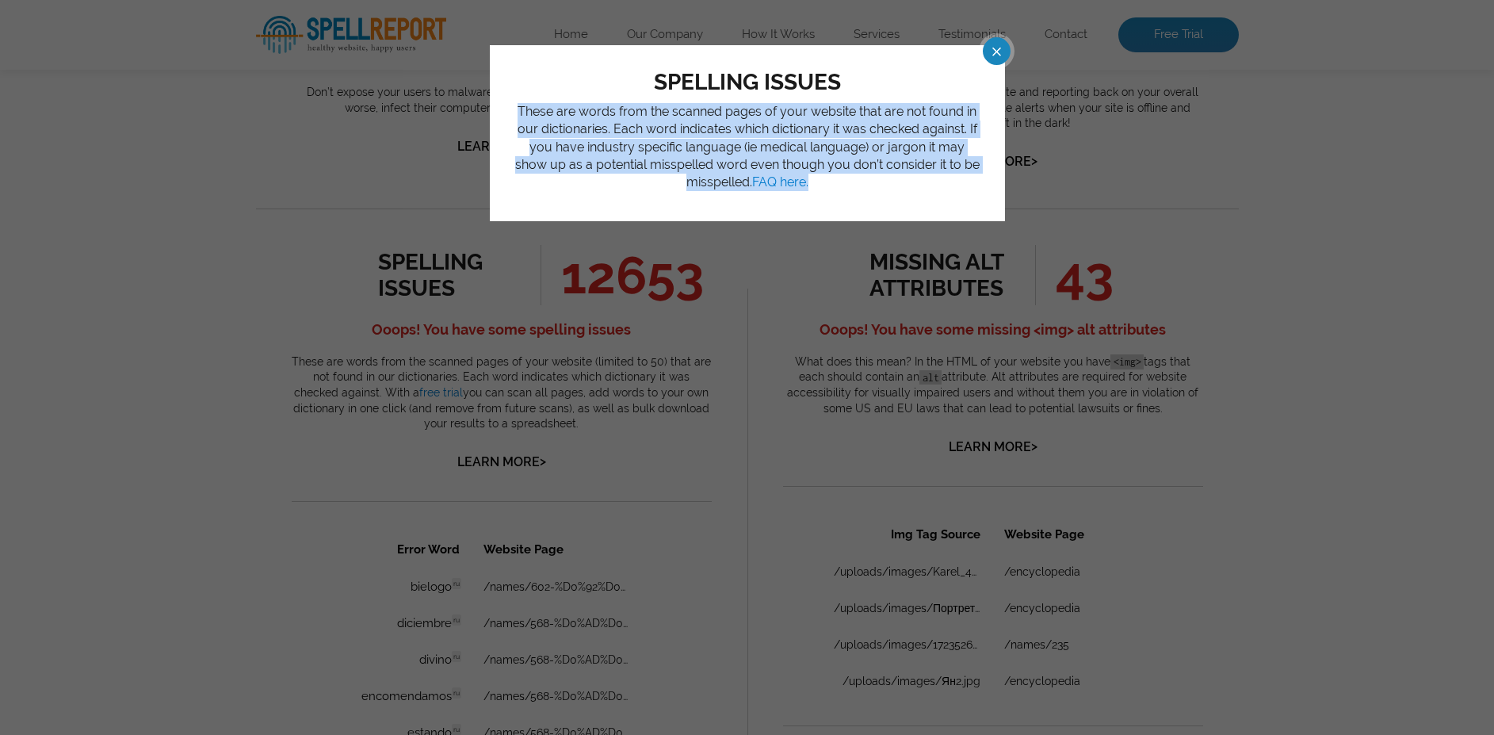
drag, startPoint x: 520, startPoint y: 108, endPoint x: 800, endPoint y: 185, distance: 290.8
click at [800, 185] on p "These are words from the scanned pages of your website that are not found in ou…" at bounding box center [747, 147] width 468 height 89
copy p "These are words from the scanned pages of your website that are not found in ou…"
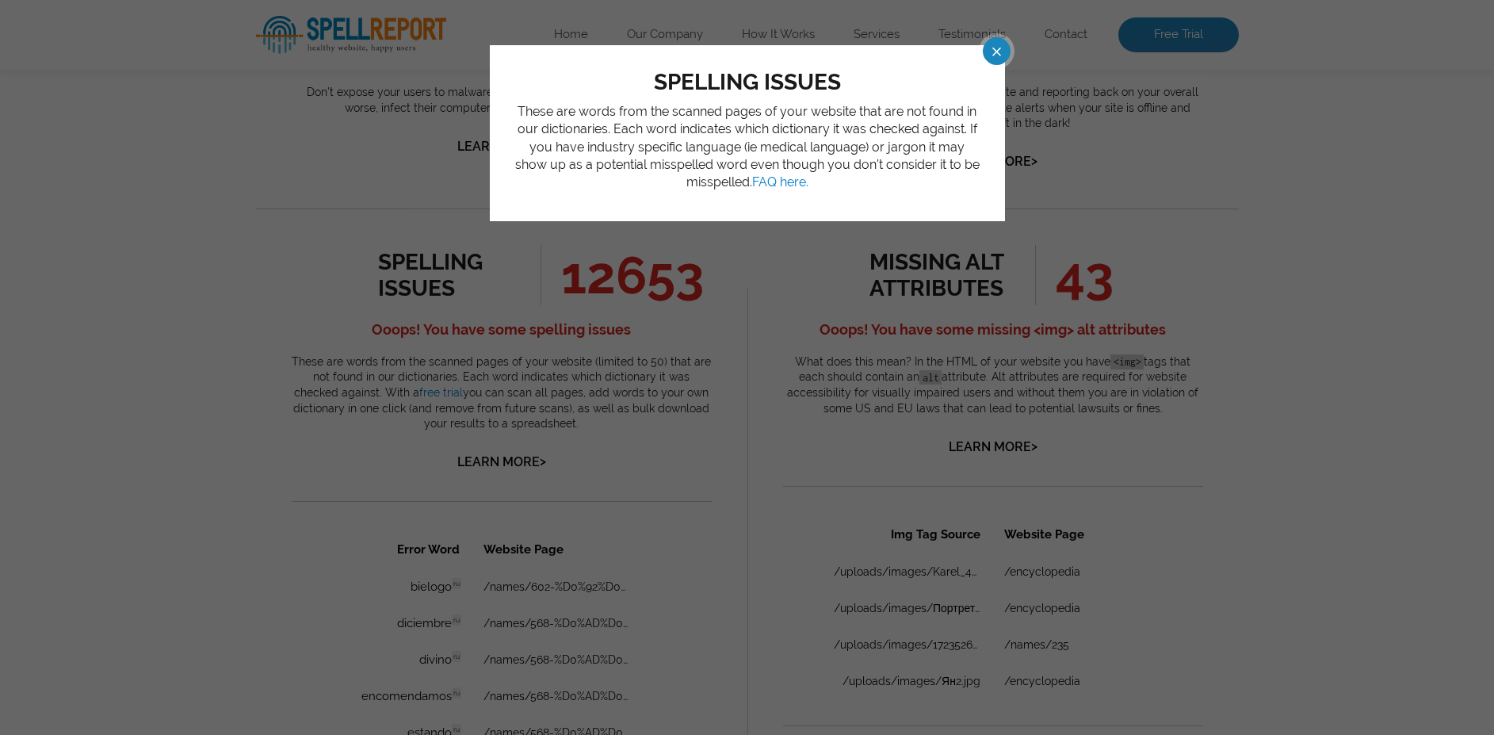
click at [997, 46] on span at bounding box center [983, 51] width 28 height 28
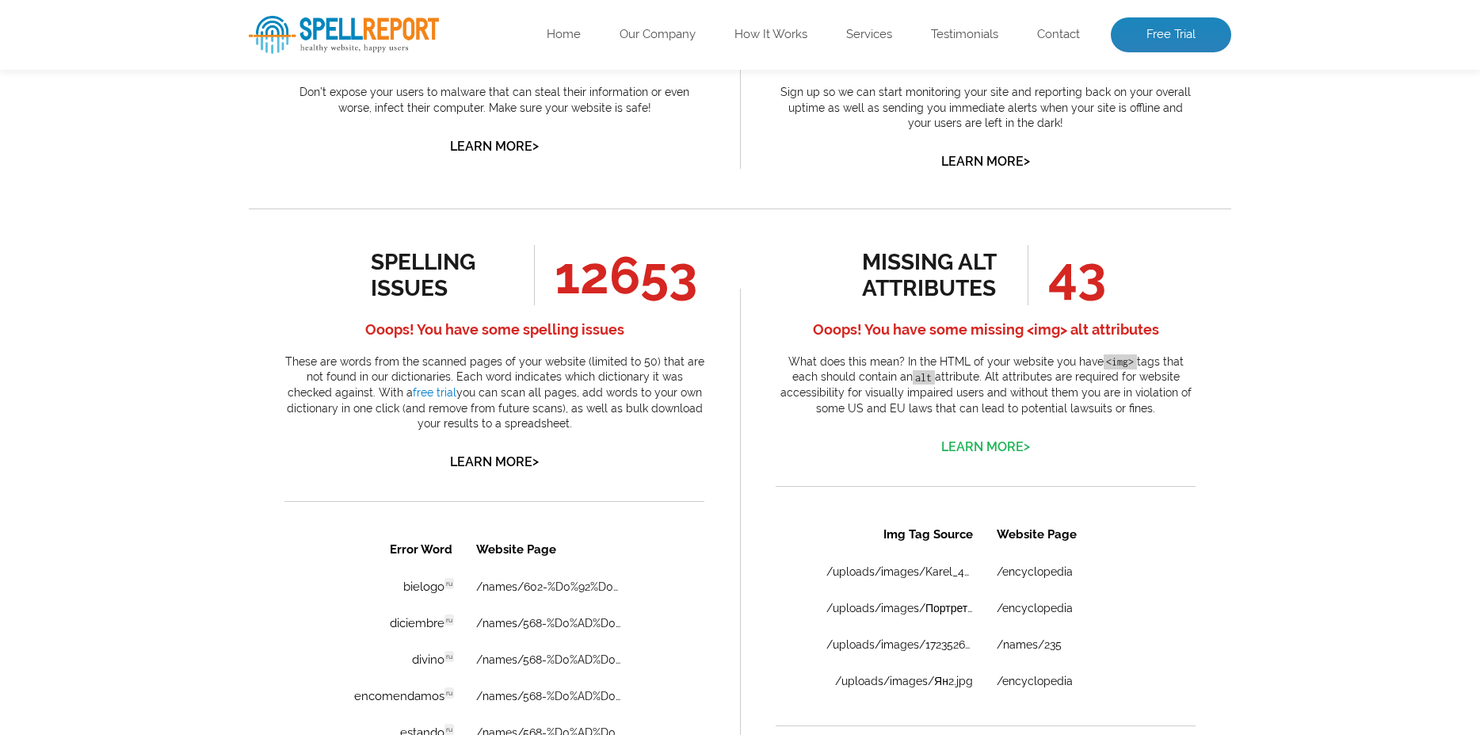
click at [998, 454] on link "Learn More >" at bounding box center [985, 446] width 89 height 15
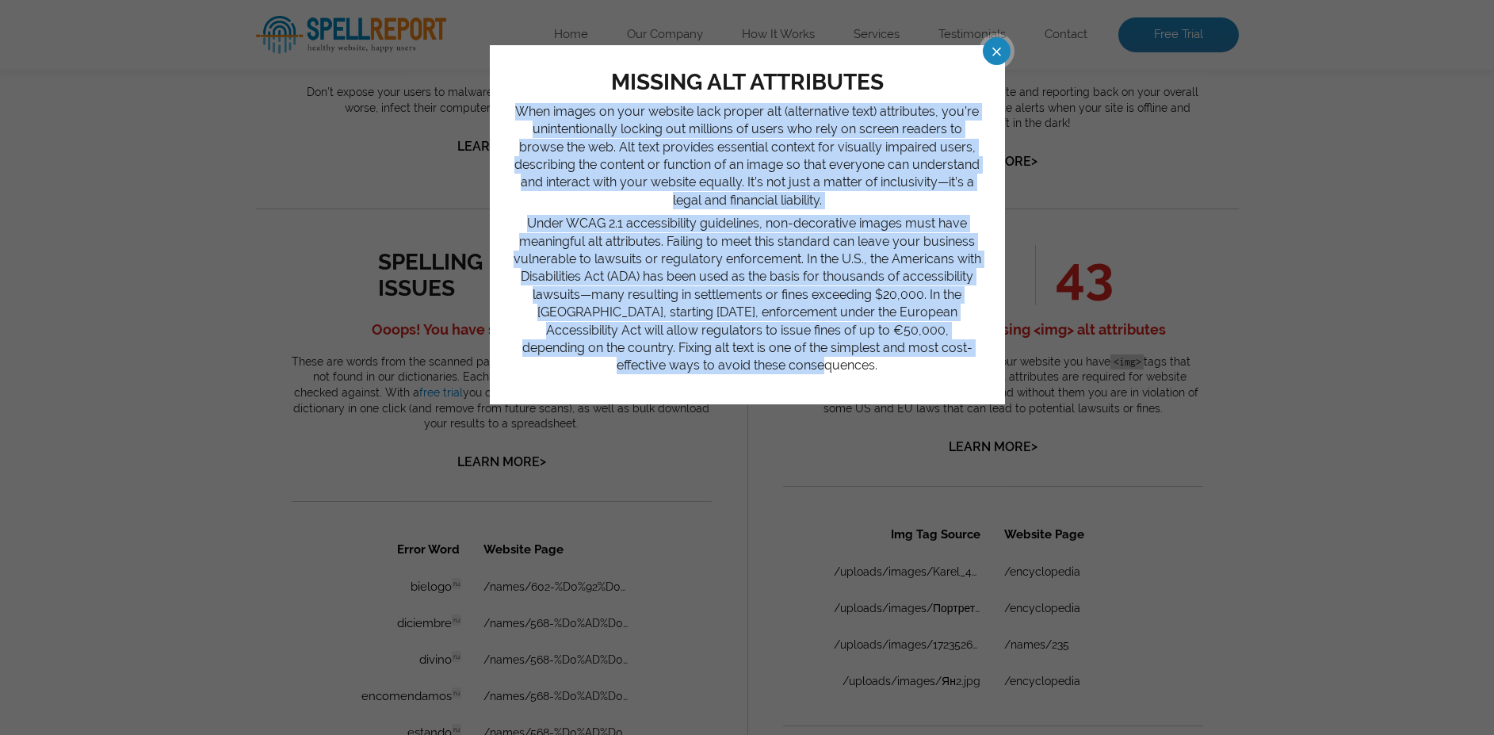
drag, startPoint x: 525, startPoint y: 108, endPoint x: 982, endPoint y: 345, distance: 514.6
click at [982, 345] on div "missing alt attributes When images on your website lack proper alt (alternative…" at bounding box center [747, 224] width 515 height 359
copy div "When images on your website lack proper alt (alternative text) attributes, you’…"
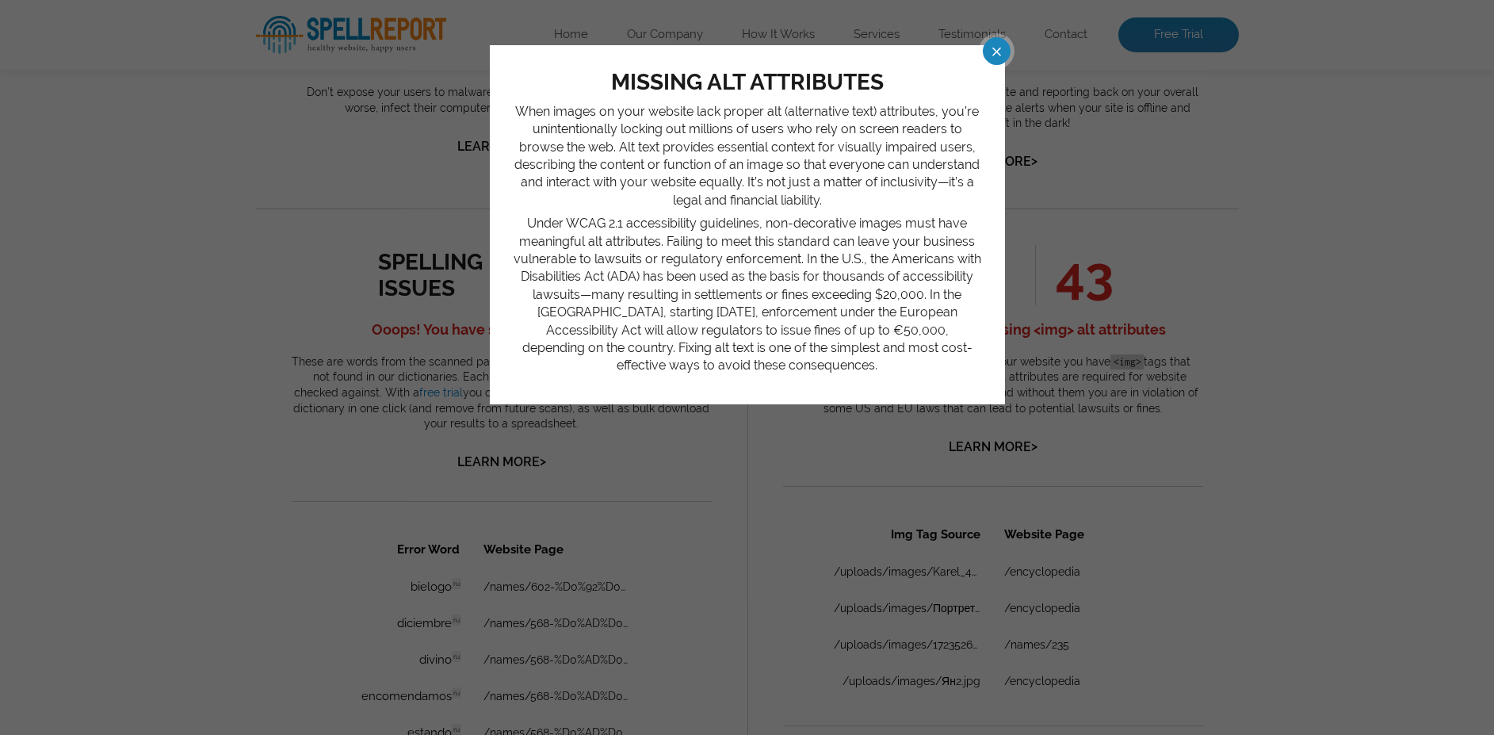
click at [997, 51] on span at bounding box center [983, 51] width 28 height 28
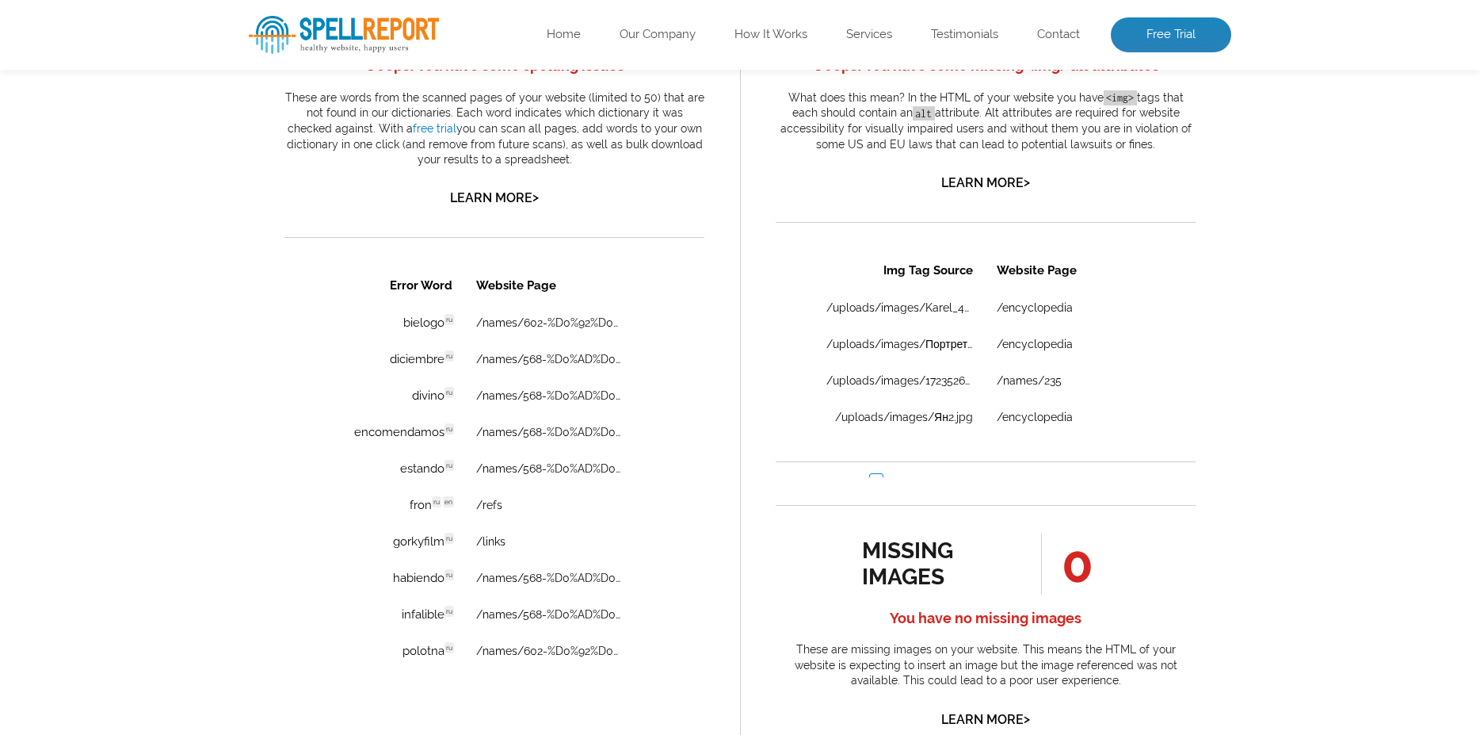
scroll to position [1030, 0]
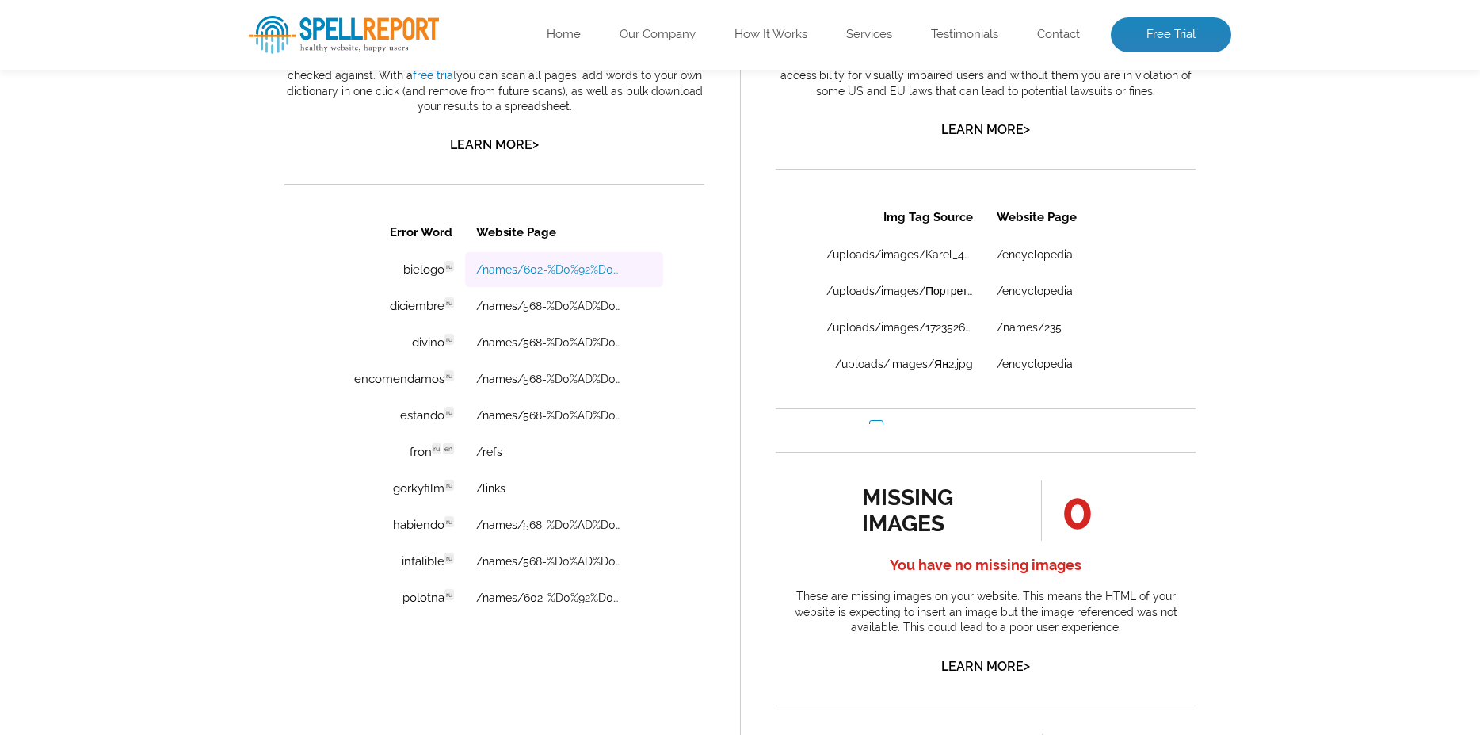
click at [570, 264] on link "/names/602-%D0%92%D0%B0%D0%BB%D0%B5%D1%80%D0%B8%D0%B9-%D0%A4%D0%9E%D0%9C%D0%98%…" at bounding box center [549, 269] width 147 height 13
click at [493, 486] on link "/links" at bounding box center [490, 488] width 29 height 13
click at [574, 524] on link "/names/568-%D0%AD%D0%B4%D1%83%D0%B0%D1%80%D0%B4-%D0%A2%D0%98%D0%A1%D0%A1%D0%AD" at bounding box center [549, 524] width 147 height 13
click at [567, 560] on link "/names/568-%D0%AD%D0%B4%D1%83%D0%B0%D1%80%D0%B4-%D0%A2%D0%98%D0%A1%D0%A1%D0%AD" at bounding box center [549, 561] width 147 height 13
click at [496, 596] on link "/names/602-%D0%92%D0%B0%D0%BB%D0%B5%D1%80%D0%B8%D0%B9-%D0%A4%D0%9E%D0%9C%D0%98%…" at bounding box center [549, 597] width 147 height 13
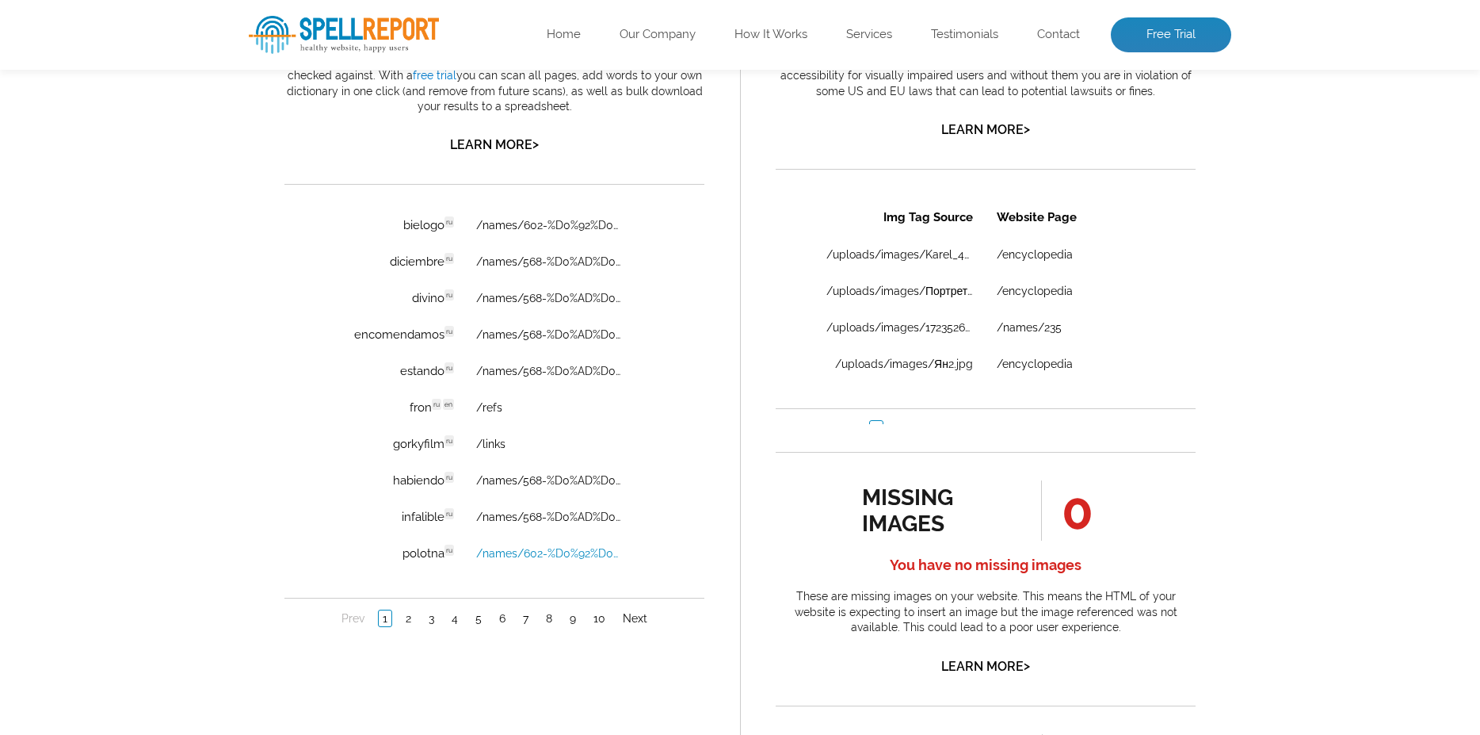
scroll to position [48, 0]
click at [402, 614] on link "2" at bounding box center [408, 614] width 13 height 16
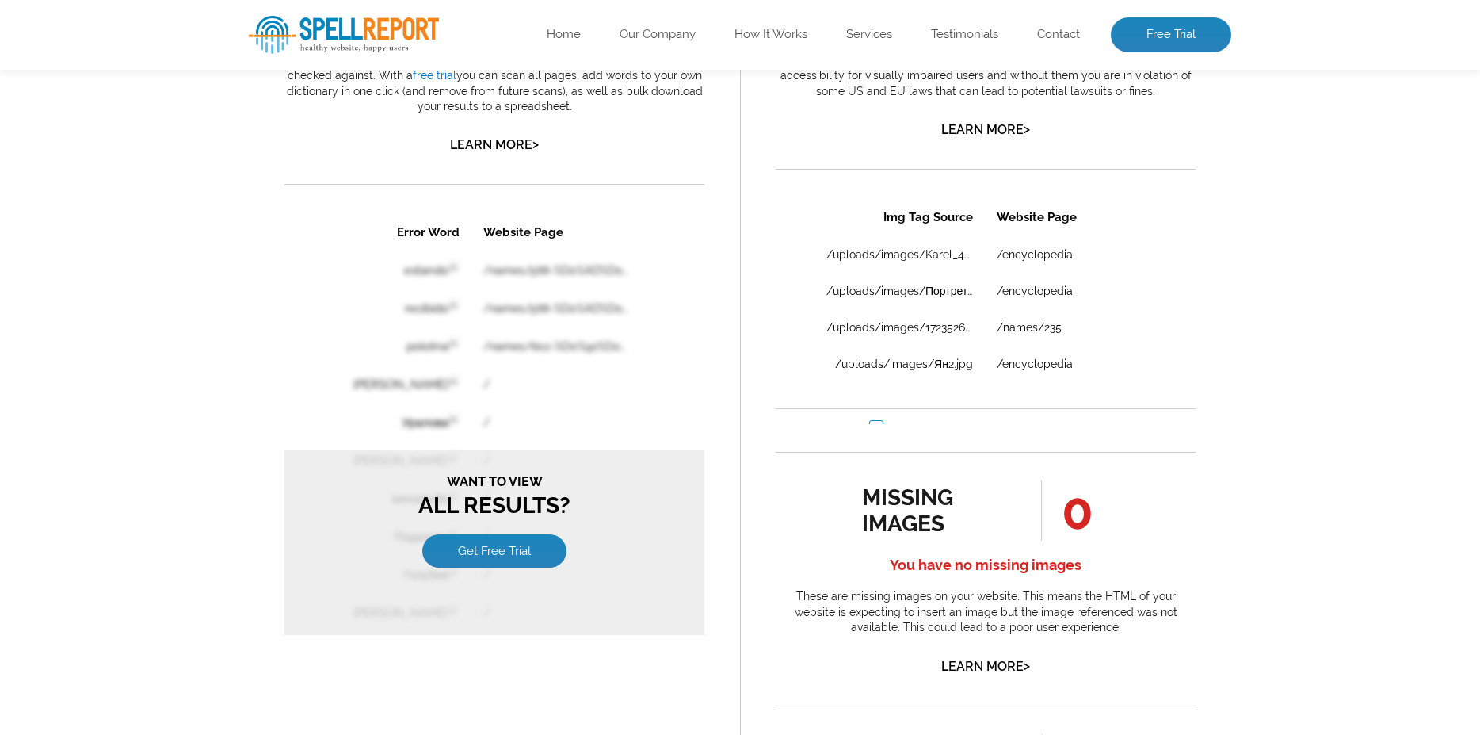
scroll to position [0, 0]
click at [492, 554] on link "Get Free Trial" at bounding box center [494, 550] width 144 height 33
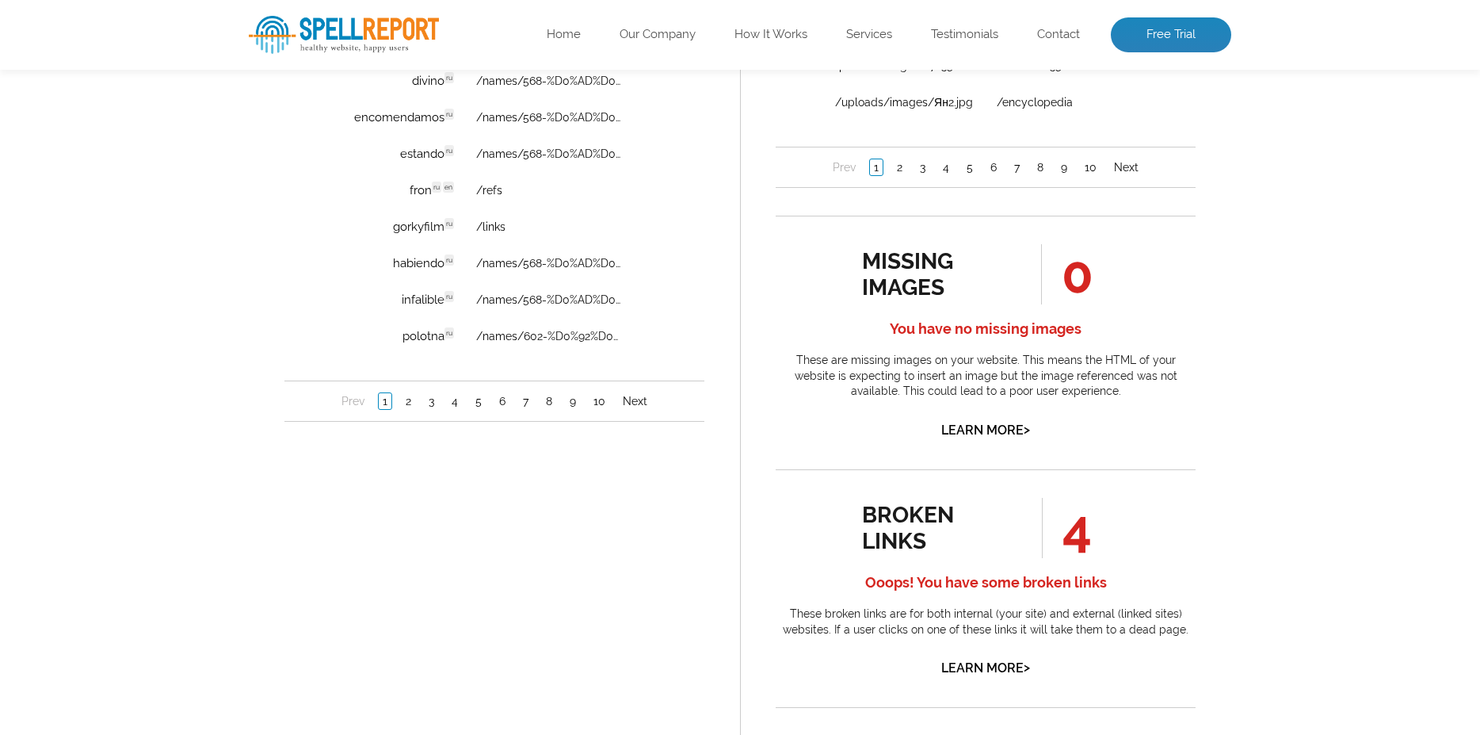
scroll to position [1347, 0]
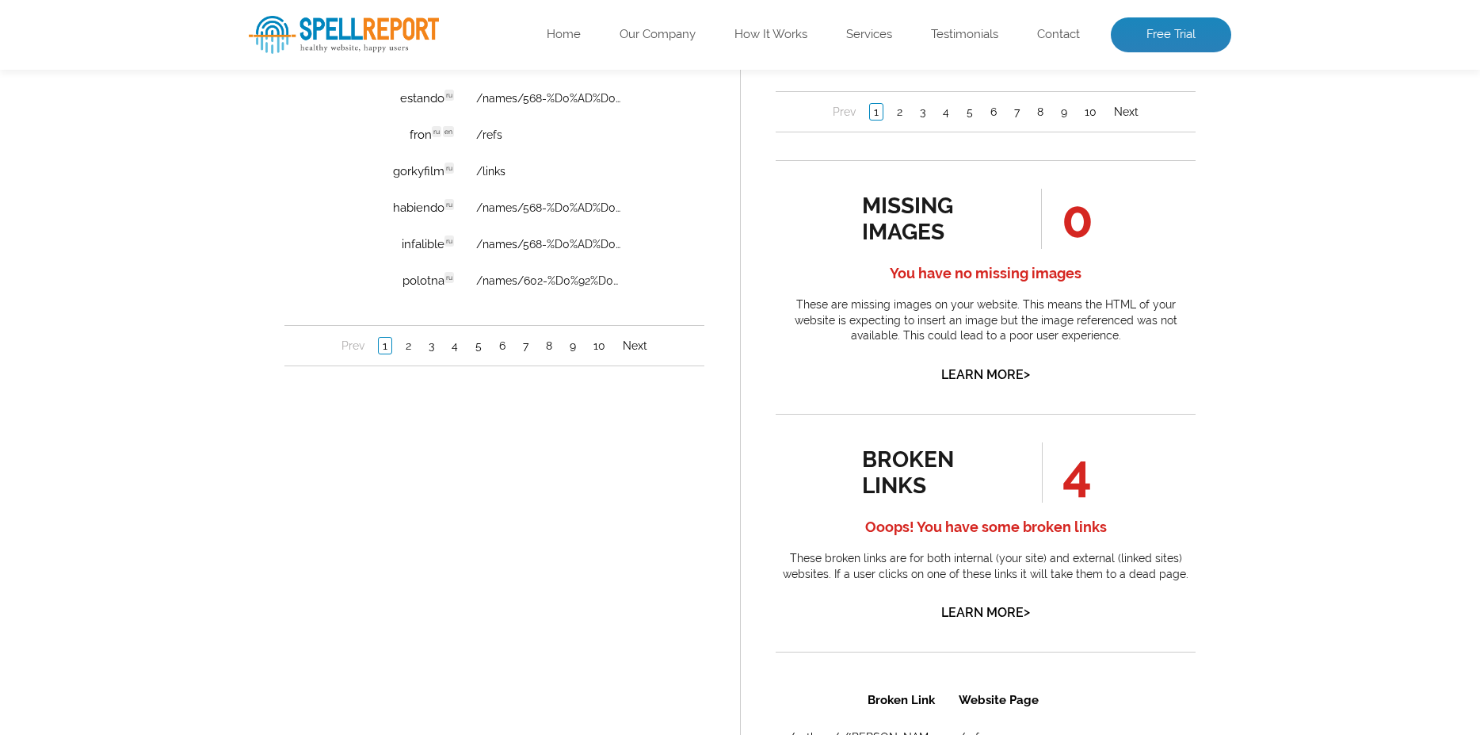
click at [983, 386] on div "missing images 0 You have no missing images These are missing images on your we…" at bounding box center [986, 287] width 420 height 197
click at [982, 382] on link "Learn More >" at bounding box center [985, 374] width 89 height 15
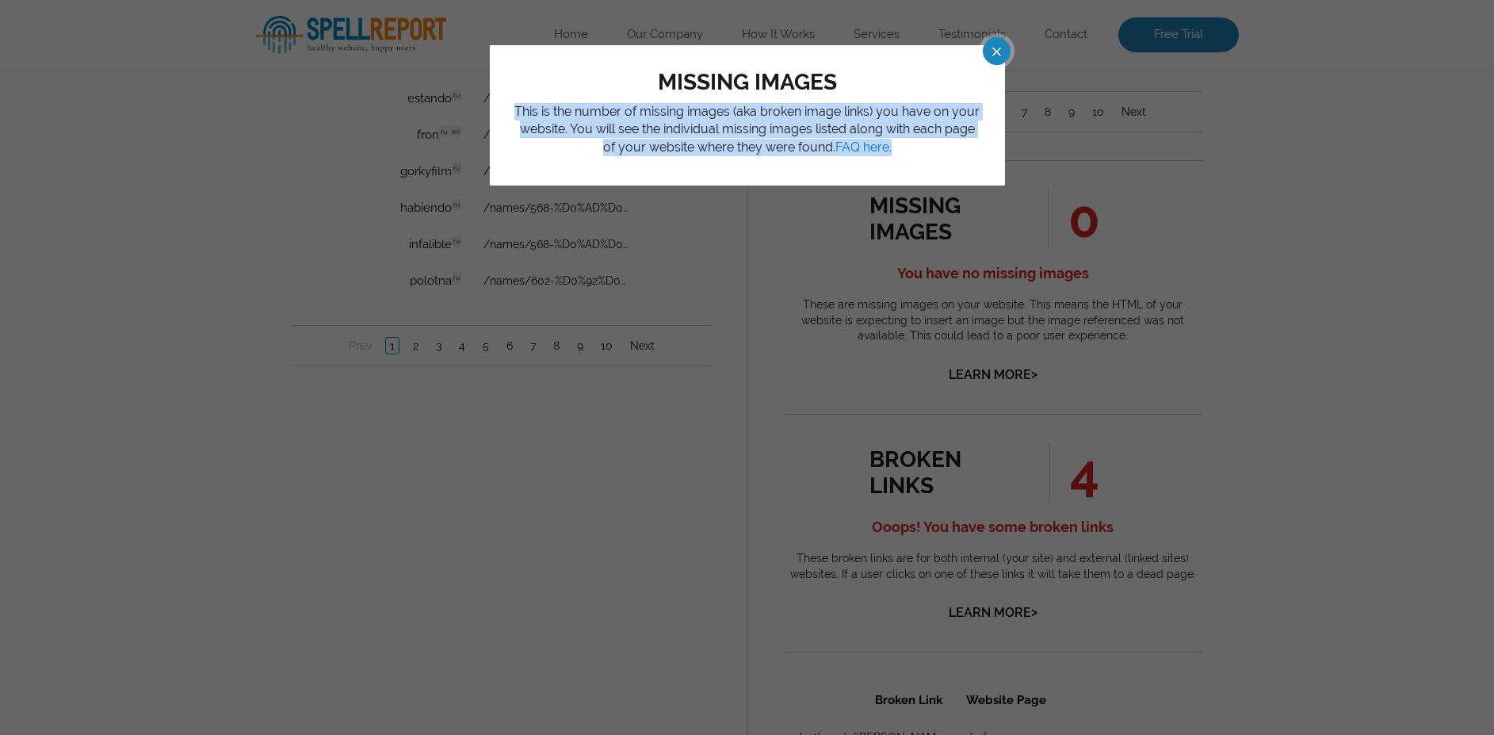
drag, startPoint x: 513, startPoint y: 109, endPoint x: 890, endPoint y: 143, distance: 377.9
click at [890, 143] on p "This is the number of missing images (aka broken image links) you have on your …" at bounding box center [747, 129] width 468 height 53
copy p "This is the number of missing images (aka broken image links) you have on your …"
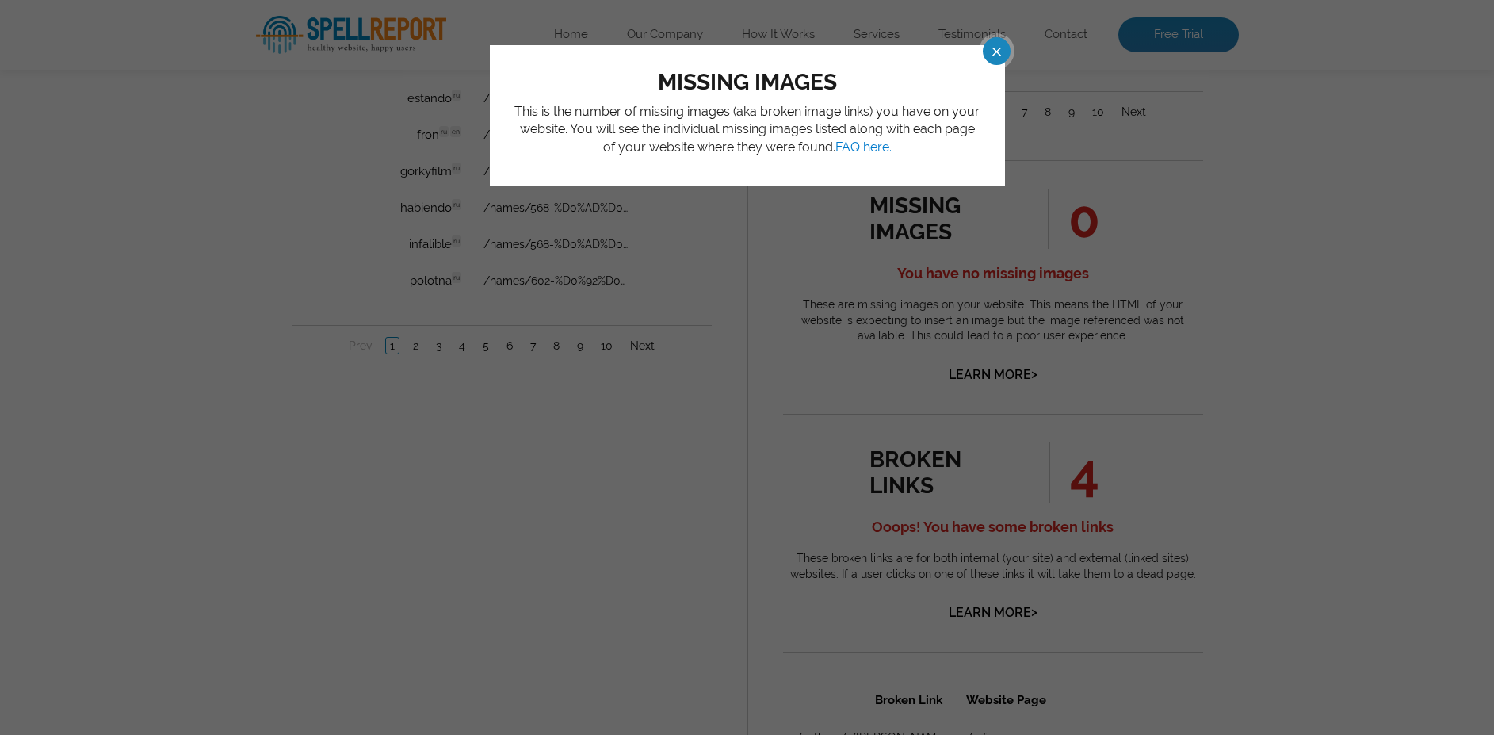
click at [991, 51] on span at bounding box center [983, 51] width 28 height 28
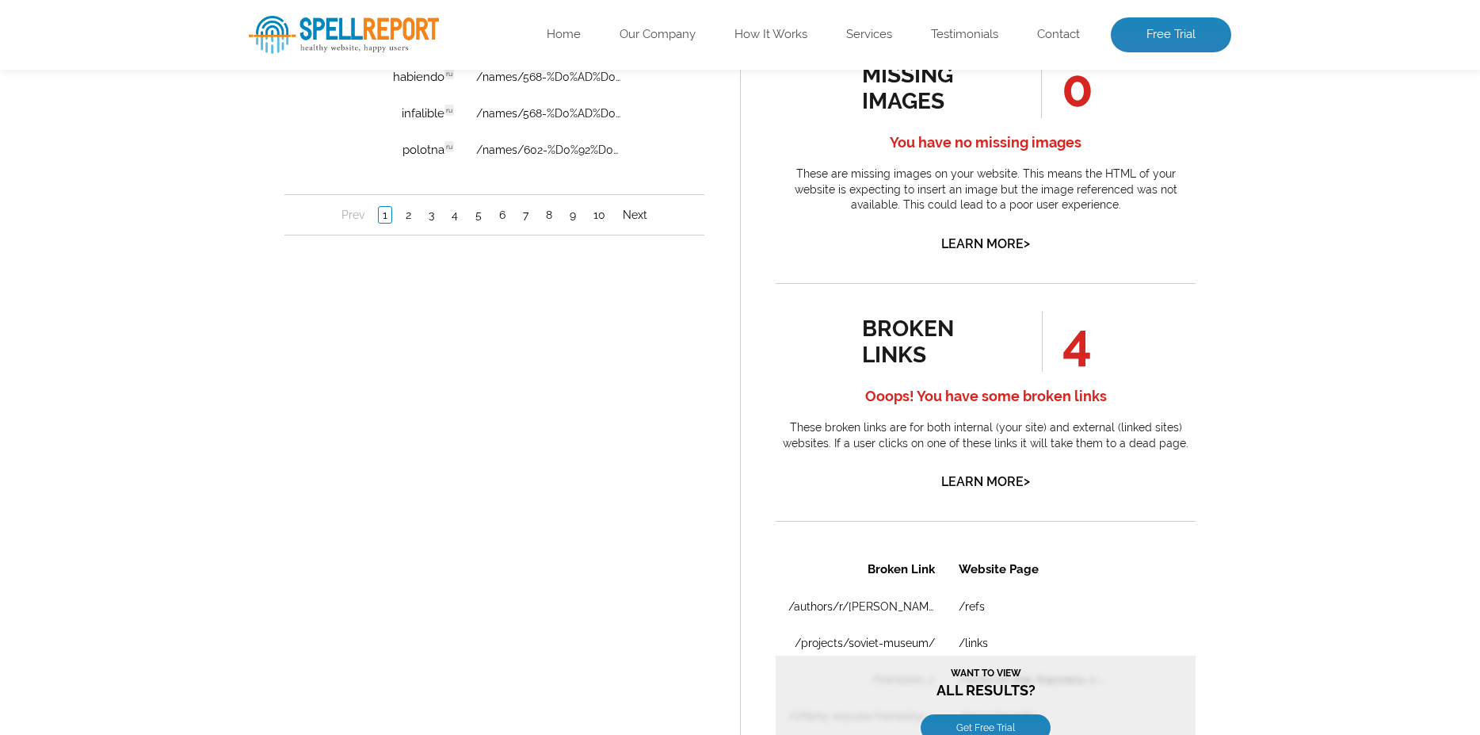
scroll to position [1506, 0]
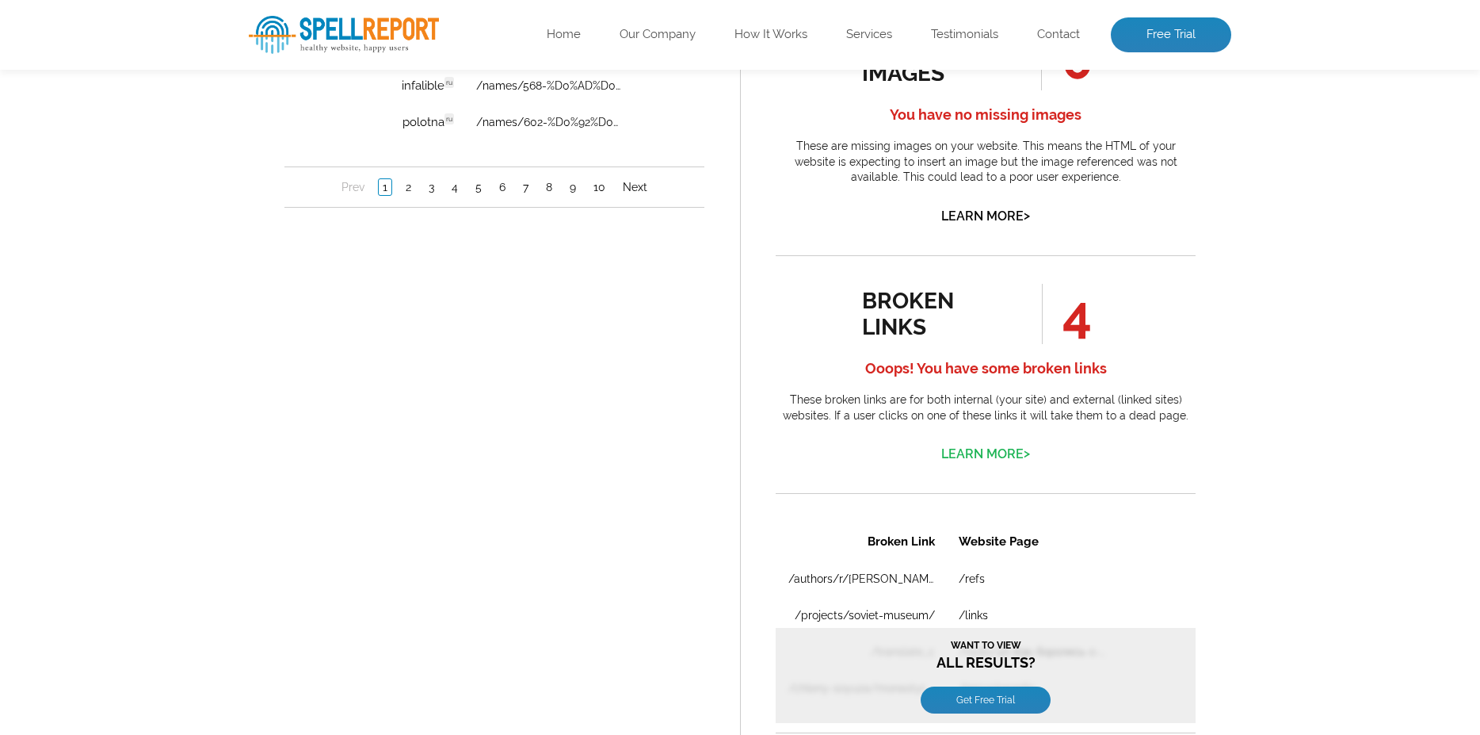
click at [996, 461] on link "Learn More >" at bounding box center [985, 453] width 89 height 15
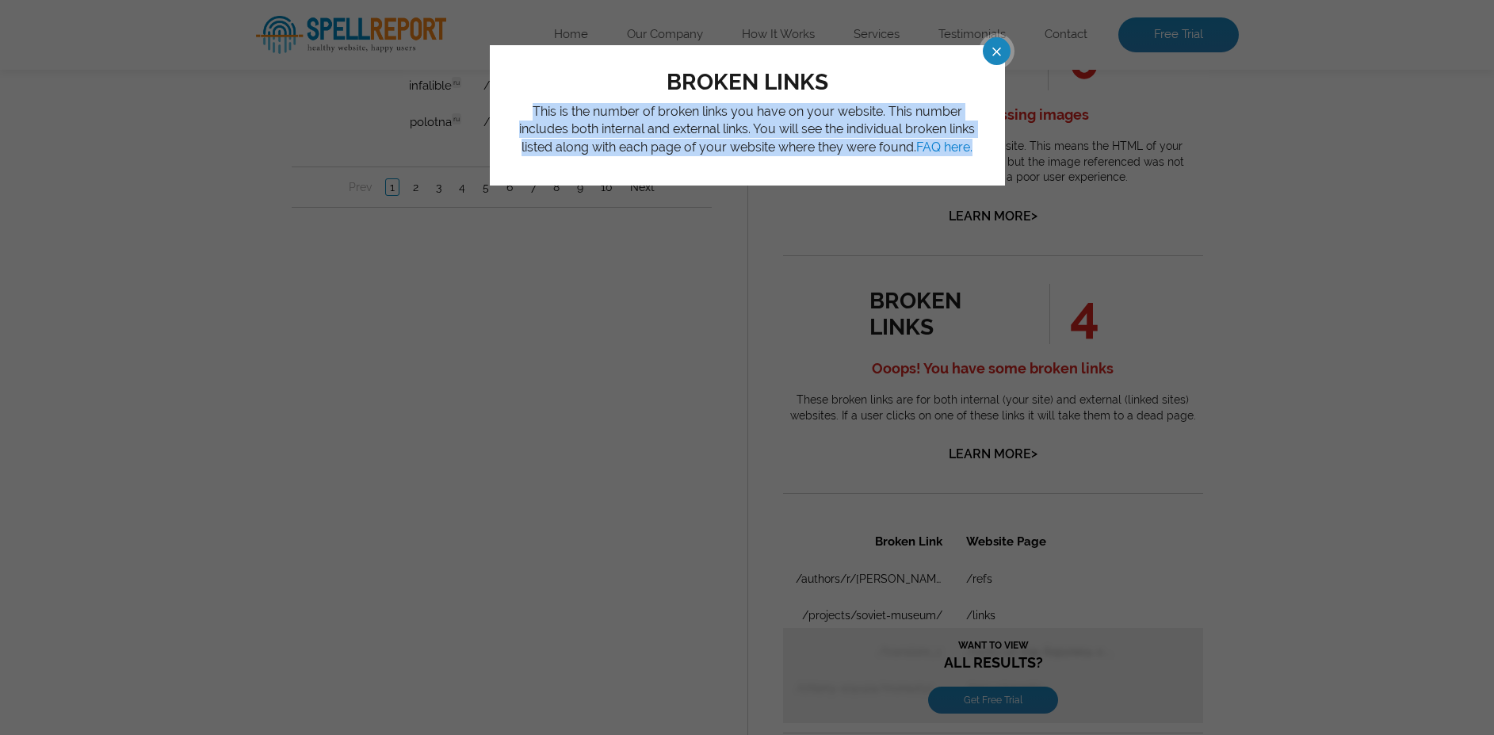
drag, startPoint x: 517, startPoint y: 107, endPoint x: 954, endPoint y: 143, distance: 438.1
click at [954, 143] on p "This is the number of broken links you have on your website. This number includ…" at bounding box center [747, 129] width 468 height 53
copy p "This is the number of broken links you have on your website. This number includ…"
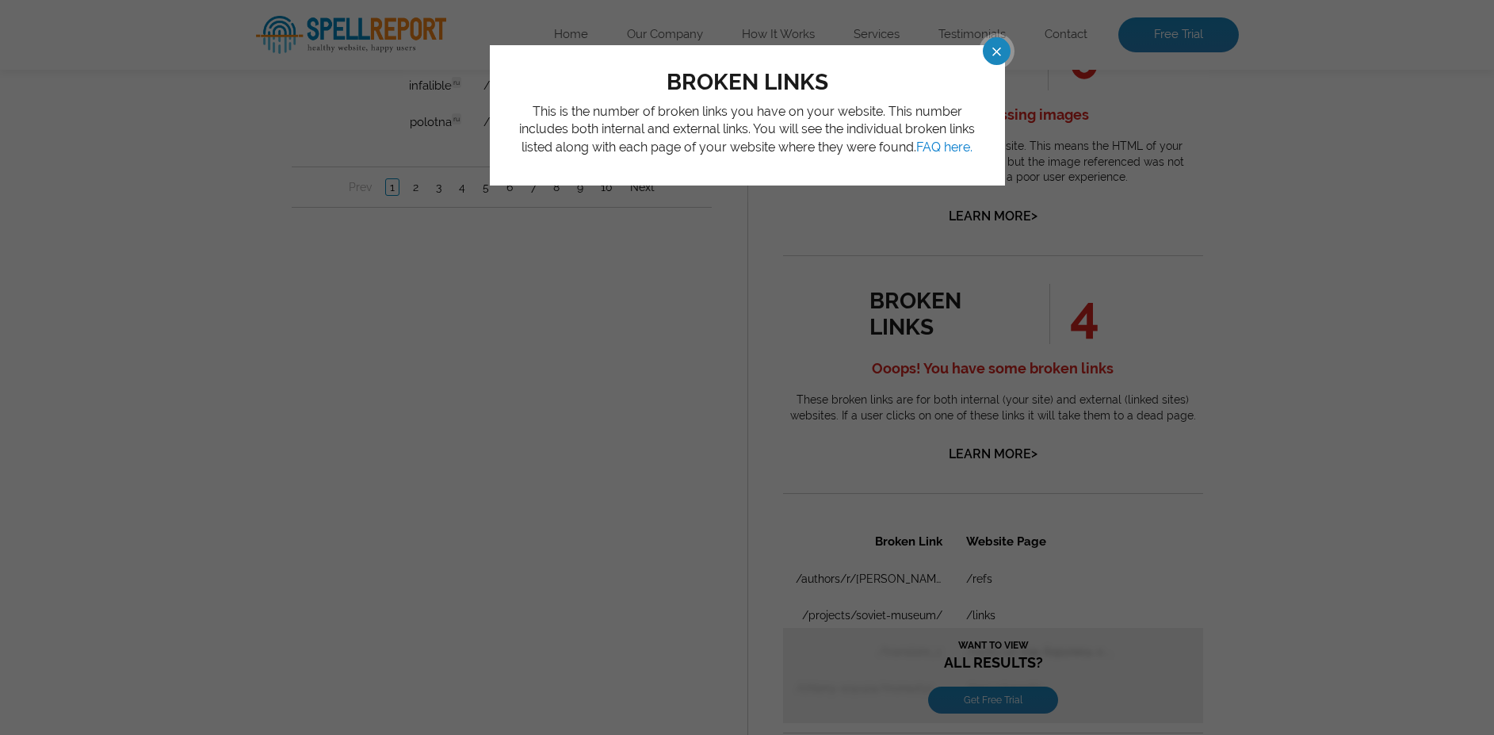
click at [994, 63] on span at bounding box center [983, 51] width 28 height 28
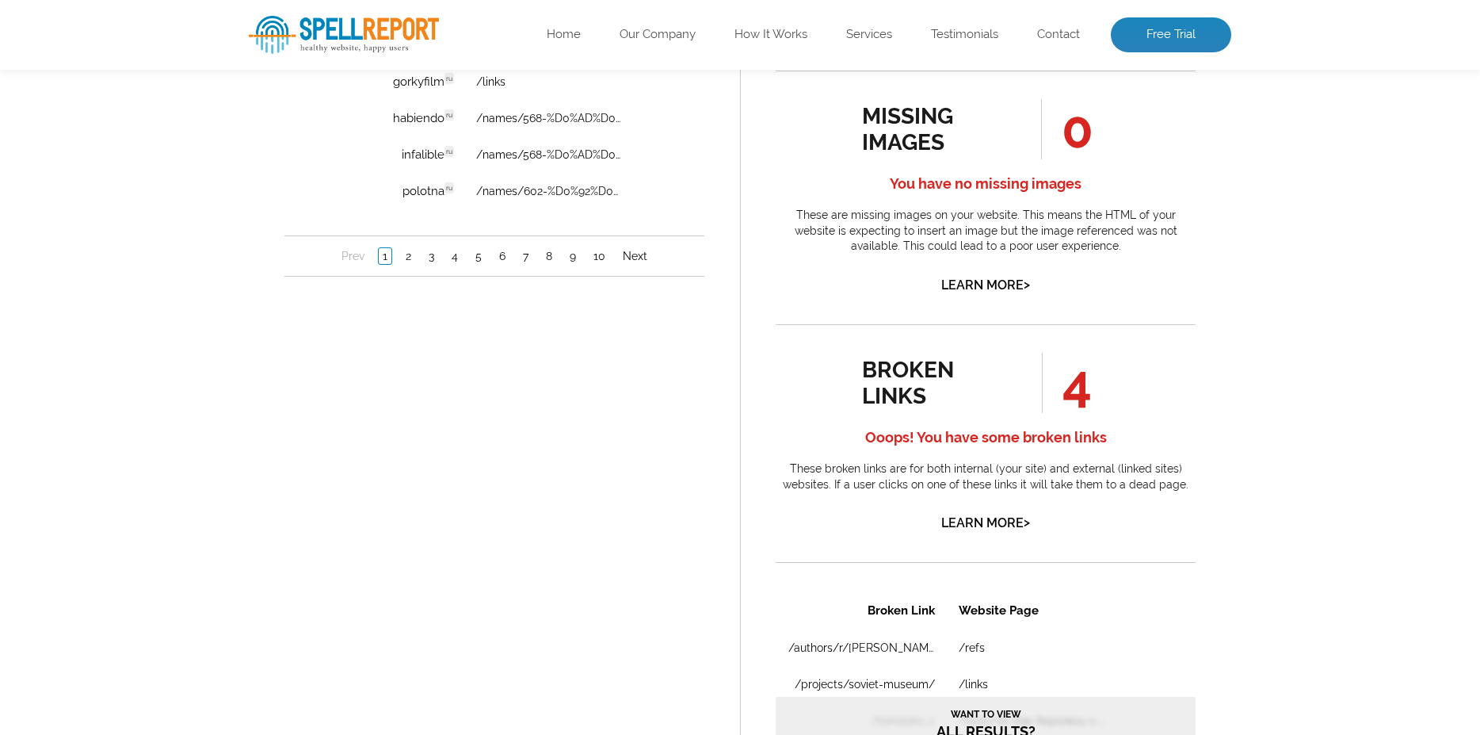
scroll to position [1347, 0]
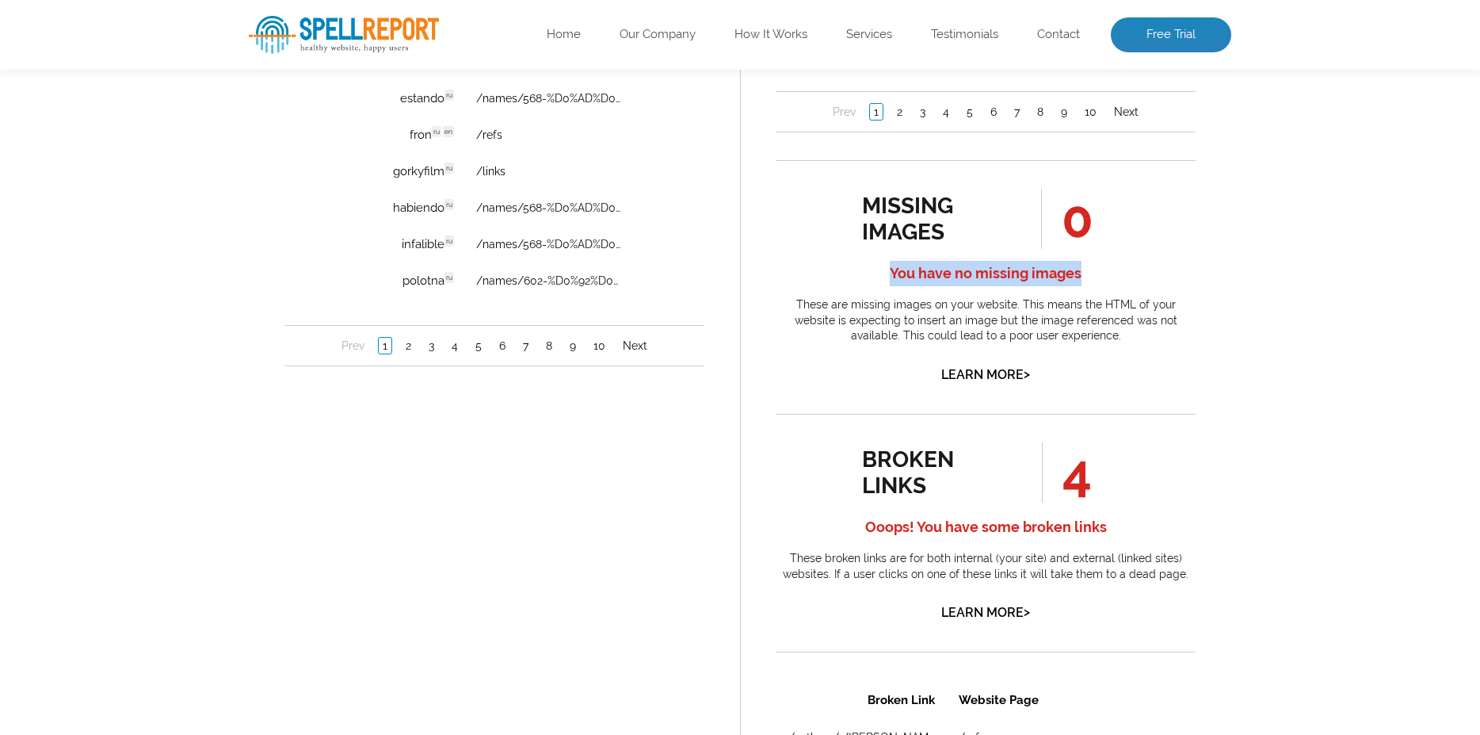
drag, startPoint x: 890, startPoint y: 293, endPoint x: 1109, endPoint y: 293, distance: 218.7
click at [1109, 286] on h4 "You have no missing images" at bounding box center [986, 273] width 420 height 25
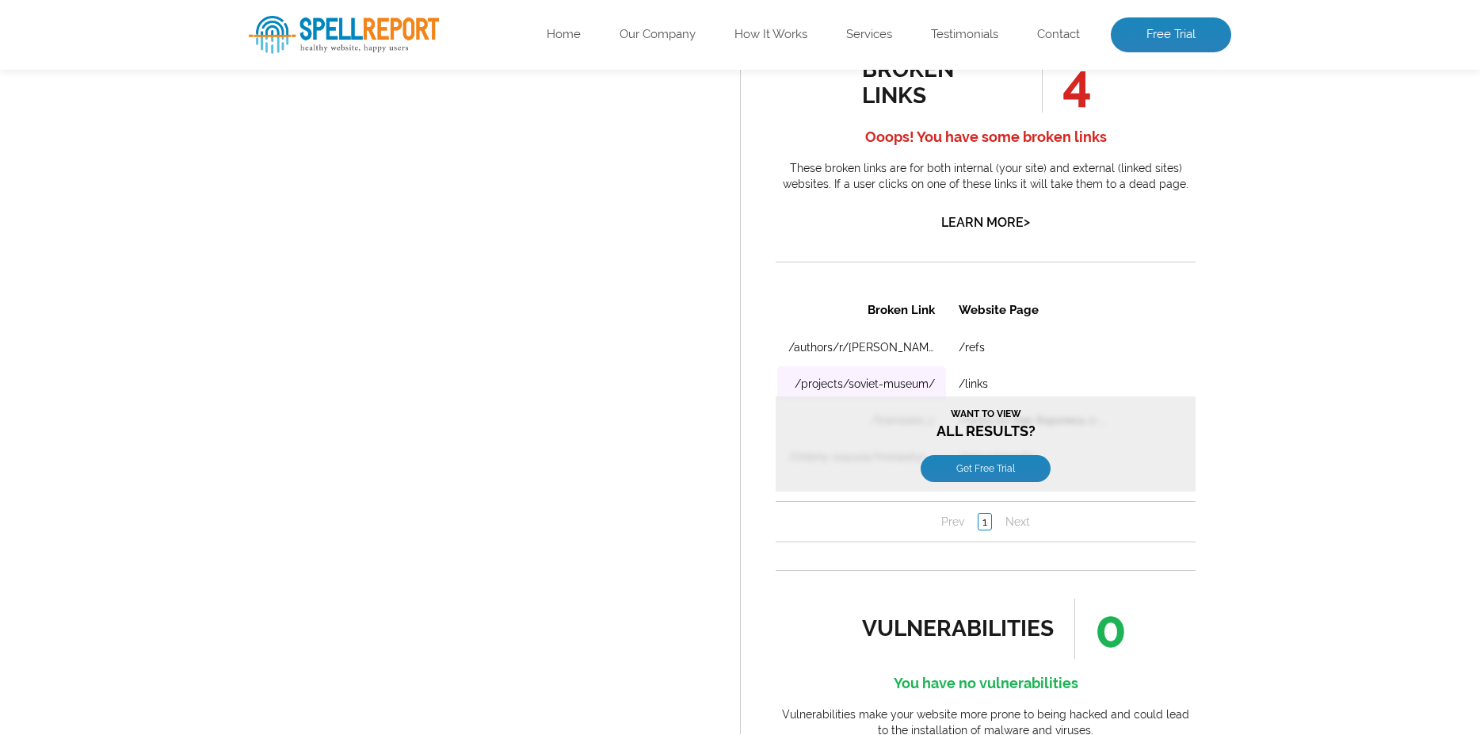
scroll to position [1743, 0]
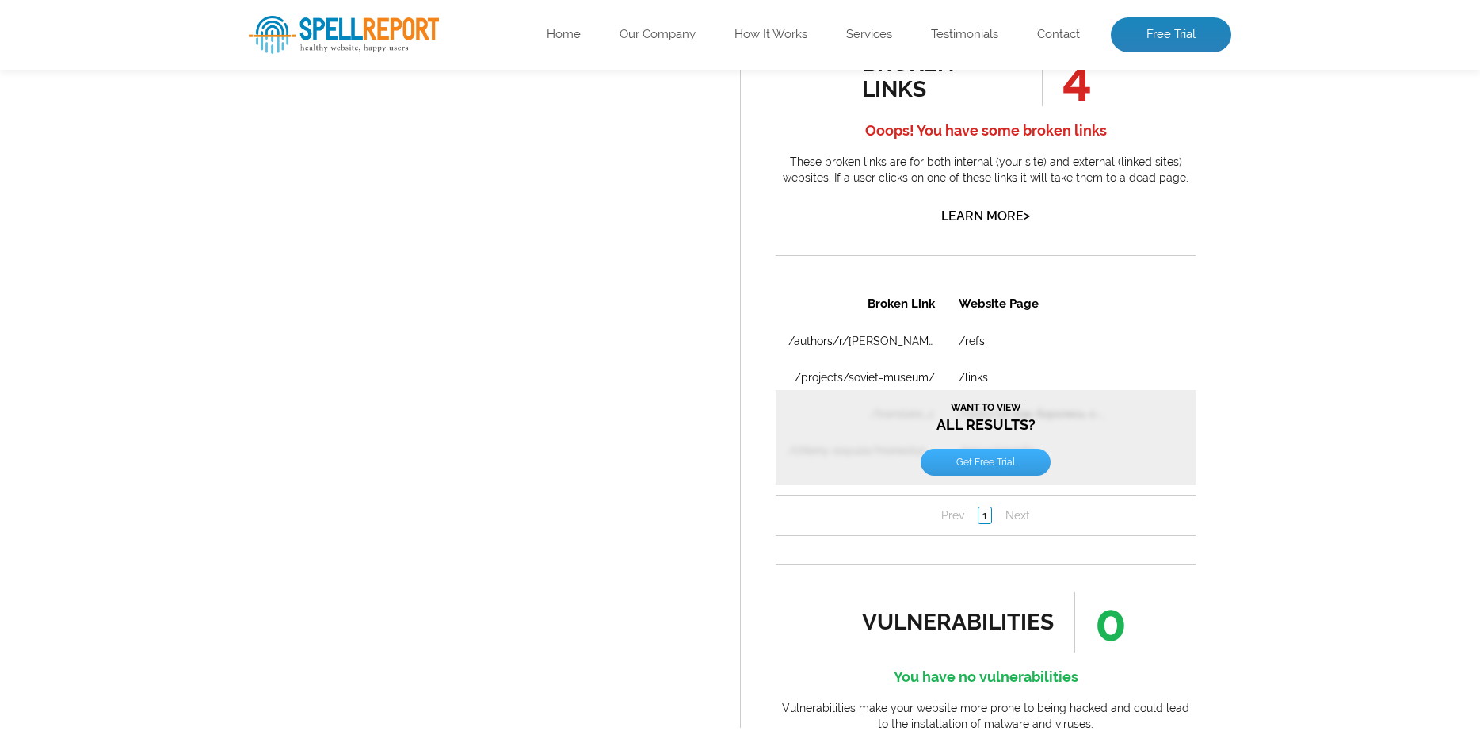
click at [989, 462] on link "Get Free Trial" at bounding box center [986, 461] width 130 height 27
